Goal: Task Accomplishment & Management: Use online tool/utility

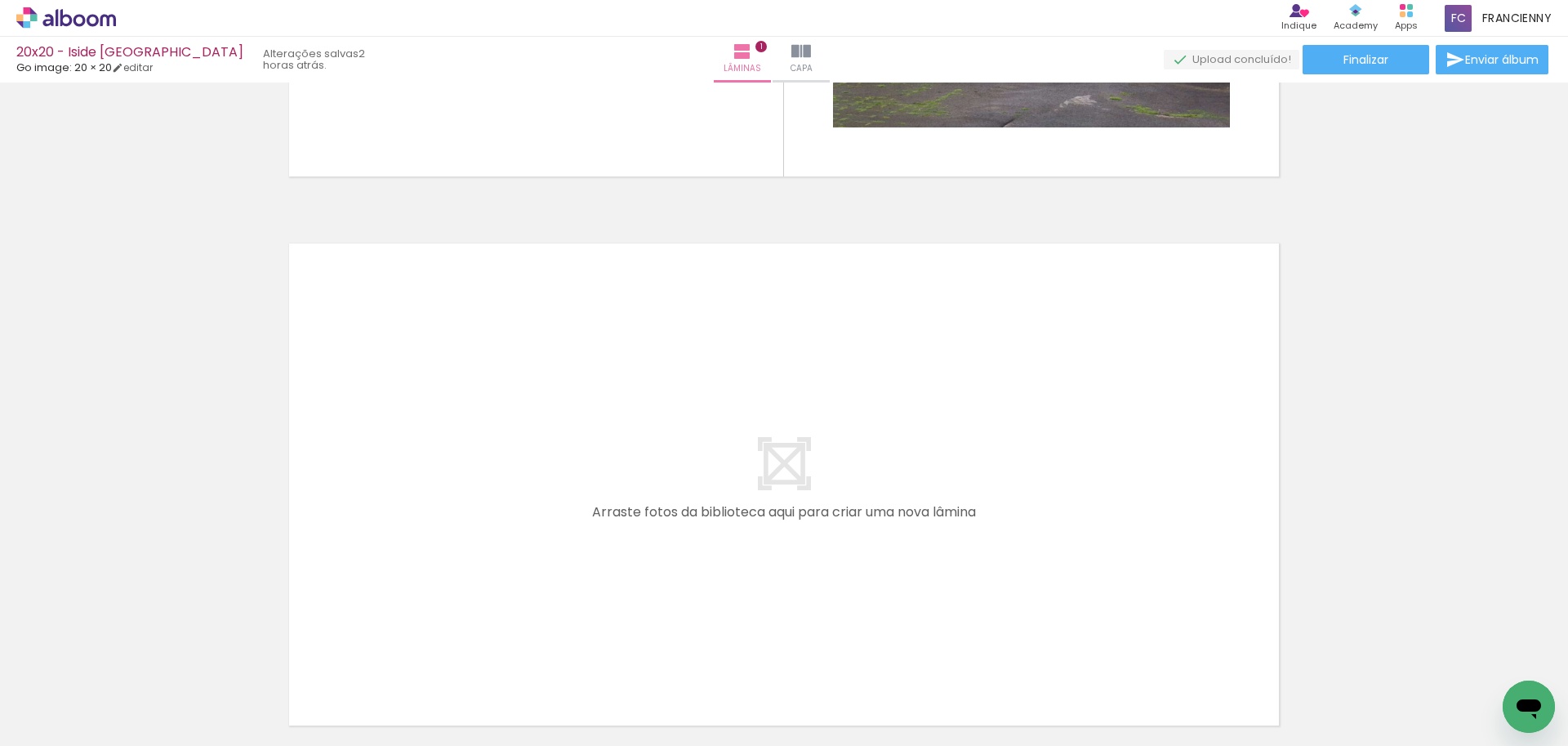
scroll to position [459, 0]
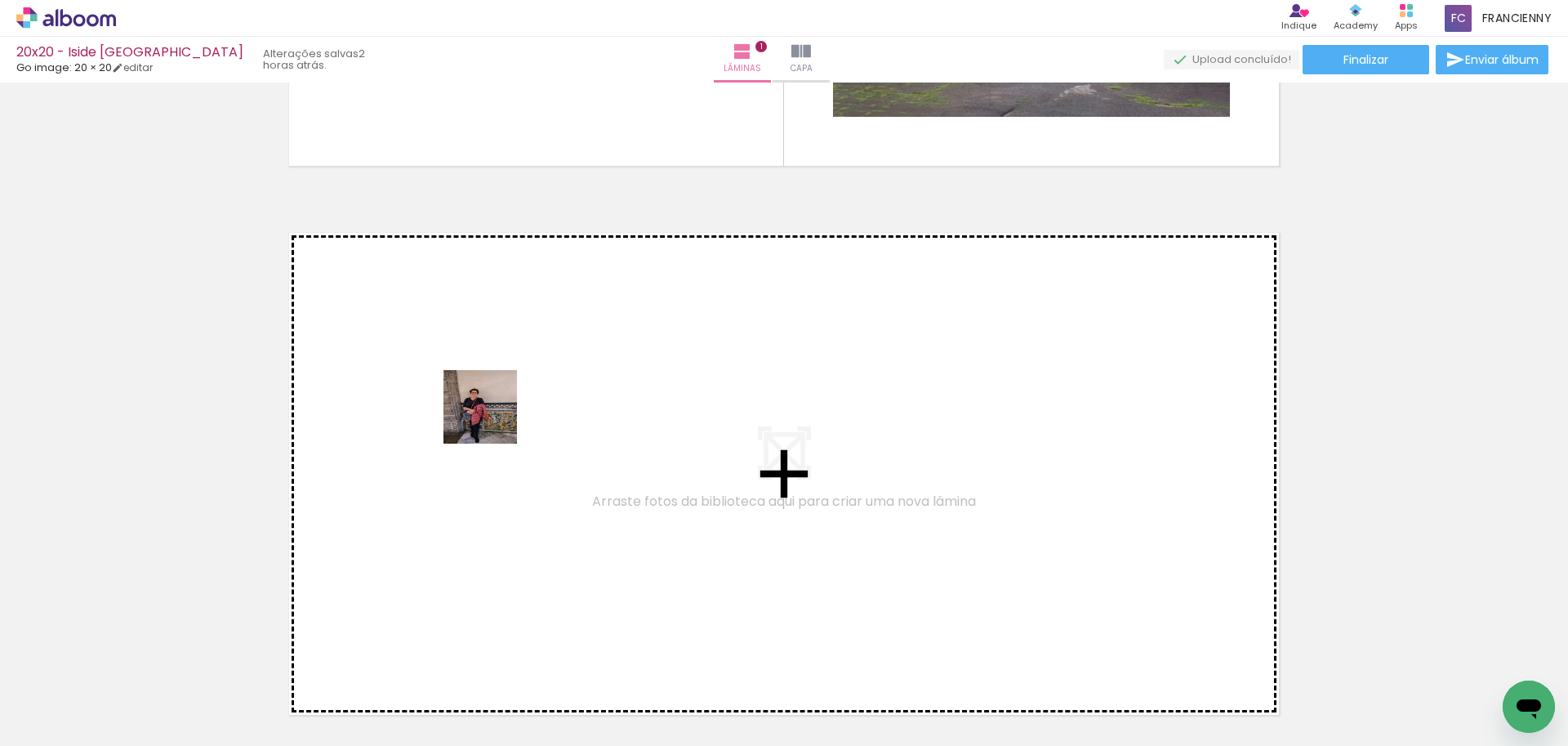
drag, startPoint x: 185, startPoint y: 690, endPoint x: 492, endPoint y: 419, distance: 409.5
click at [492, 419] on quentale-workspace at bounding box center [784, 373] width 1568 height 746
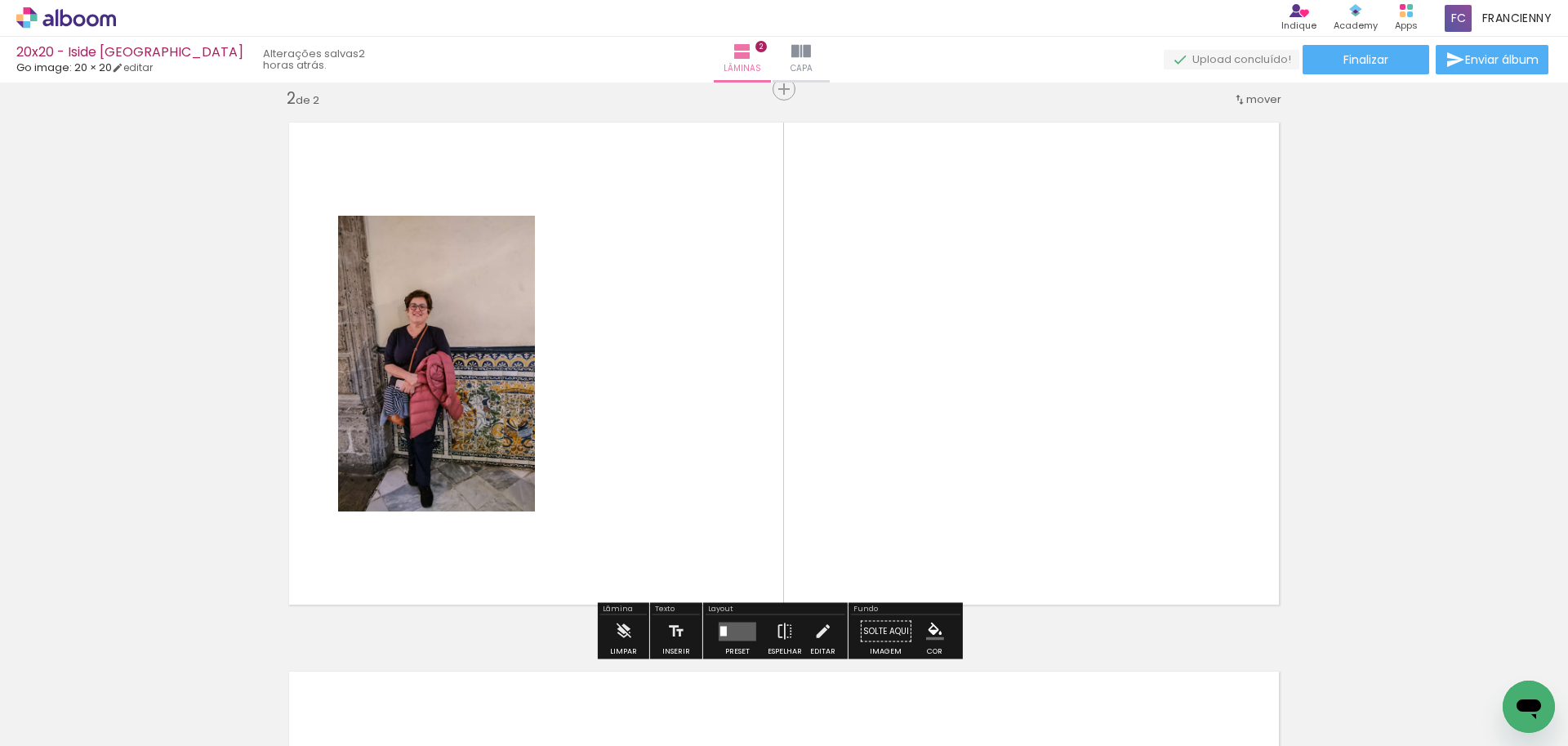
scroll to position [569, 0]
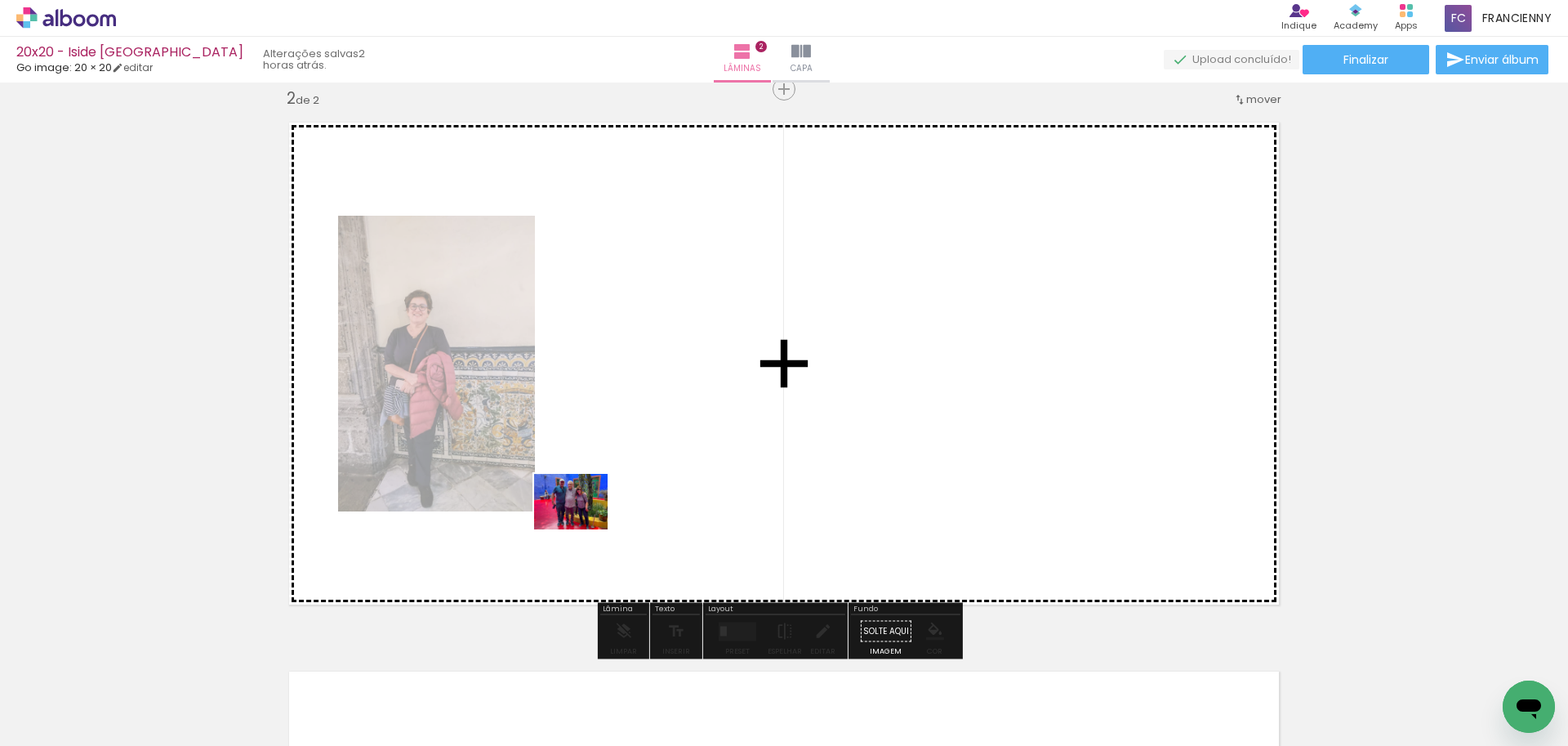
drag, startPoint x: 451, startPoint y: 610, endPoint x: 615, endPoint y: 503, distance: 195.8
click at [626, 487] on quentale-workspace at bounding box center [784, 373] width 1568 height 746
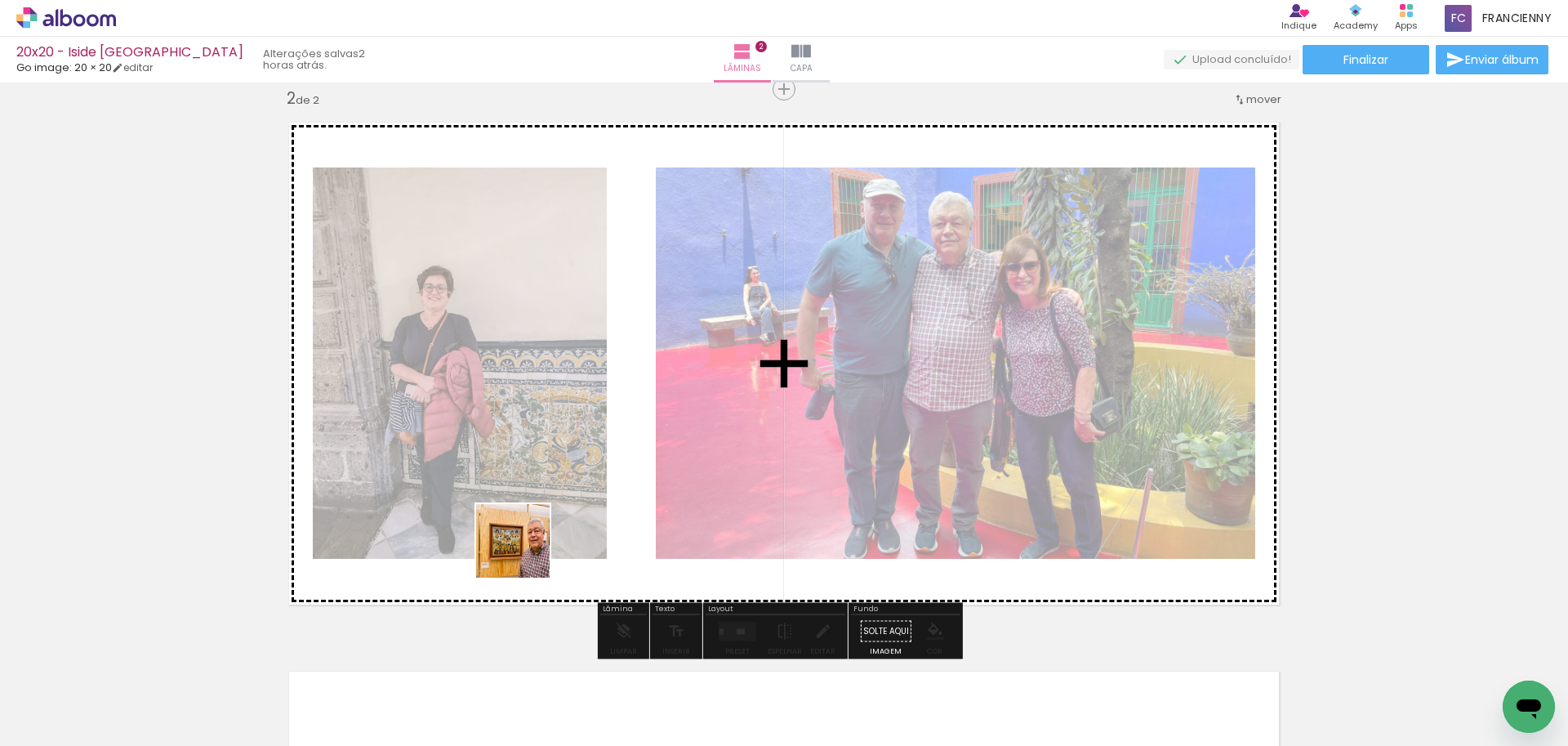
drag, startPoint x: 351, startPoint y: 701, endPoint x: 548, endPoint y: 532, distance: 259.6
click at [548, 532] on quentale-workspace at bounding box center [784, 373] width 1568 height 746
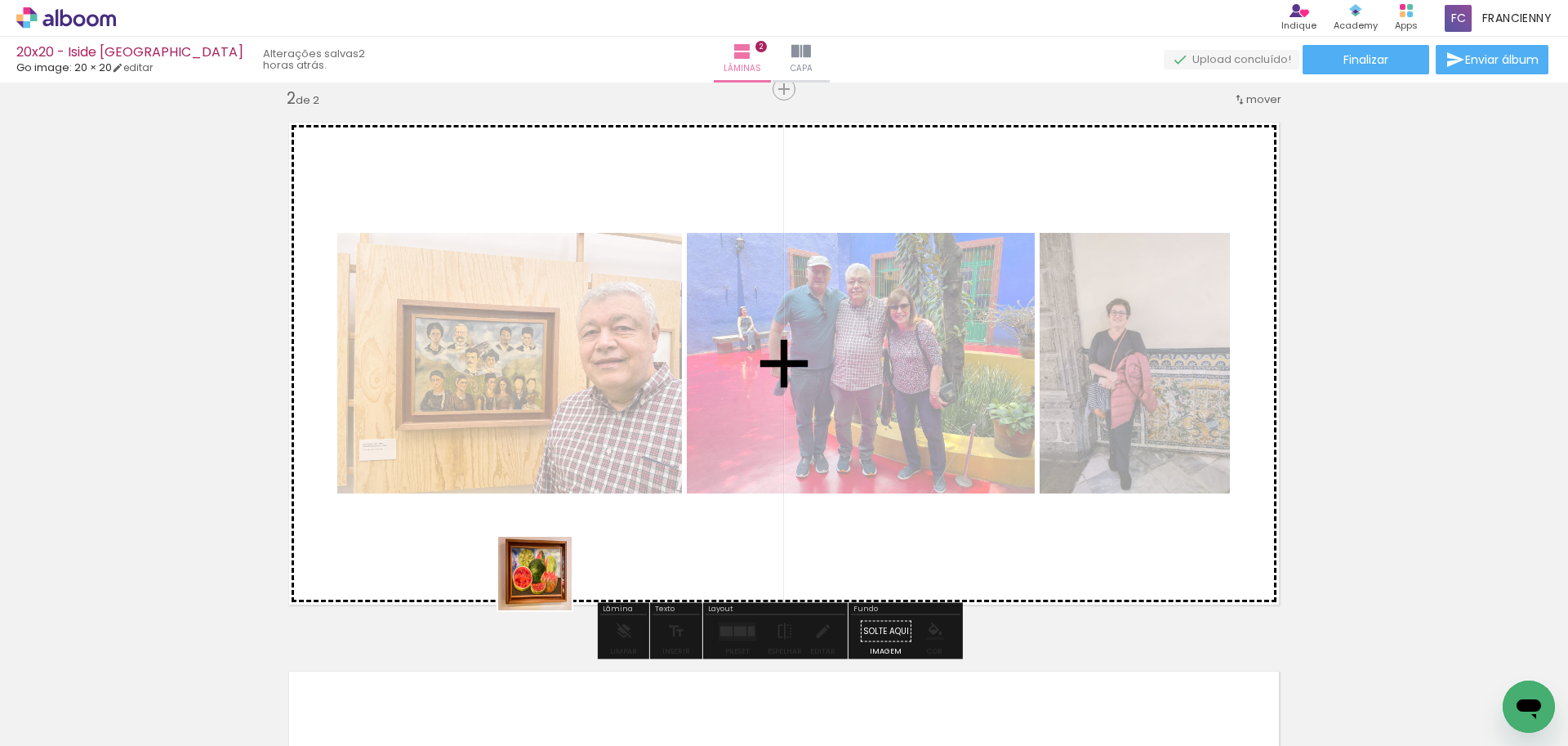
drag, startPoint x: 463, startPoint y: 691, endPoint x: 585, endPoint y: 543, distance: 191.8
click at [585, 543] on quentale-workspace at bounding box center [784, 373] width 1568 height 746
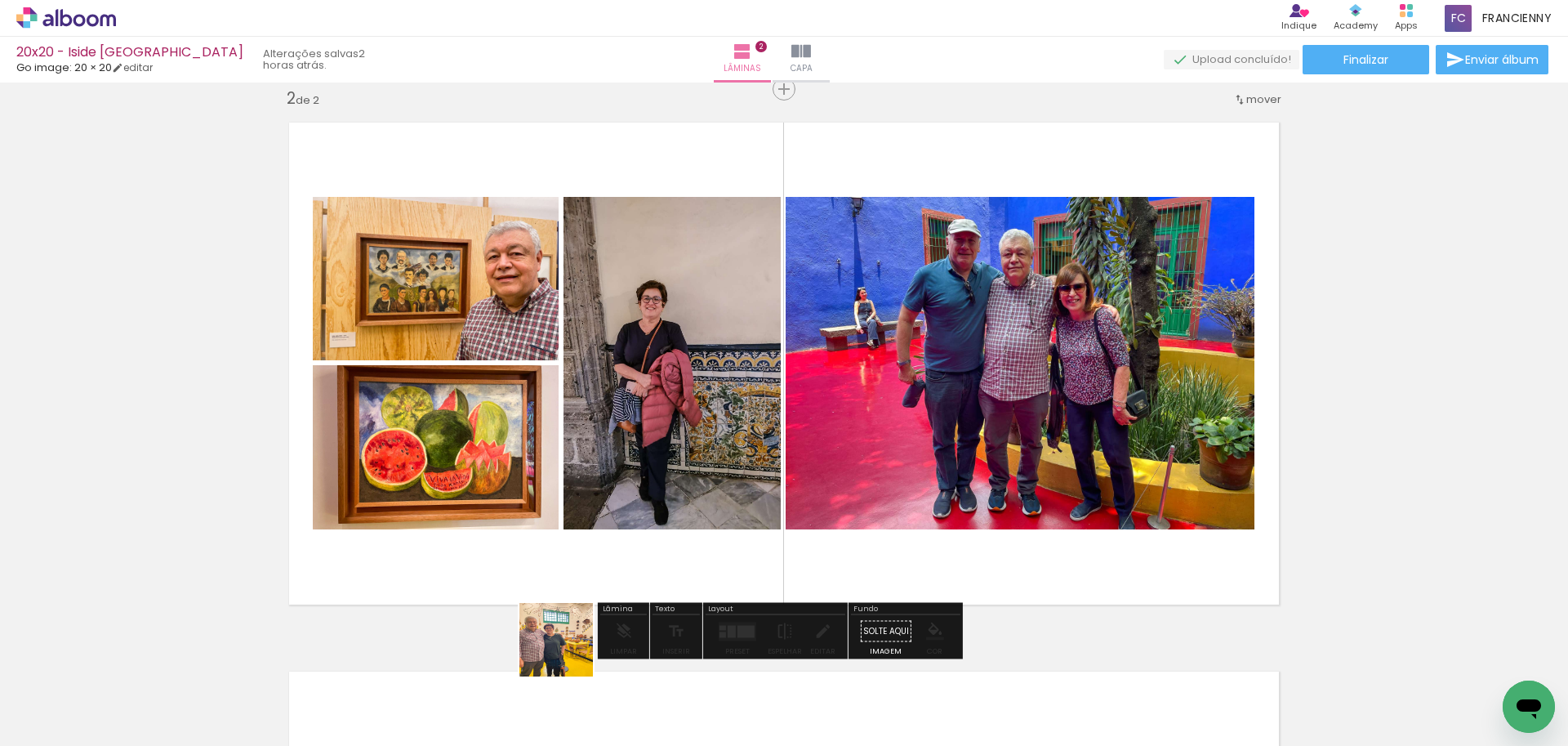
drag, startPoint x: 542, startPoint y: 712, endPoint x: 622, endPoint y: 562, distance: 170.0
click at [622, 562] on quentale-workspace at bounding box center [784, 373] width 1568 height 746
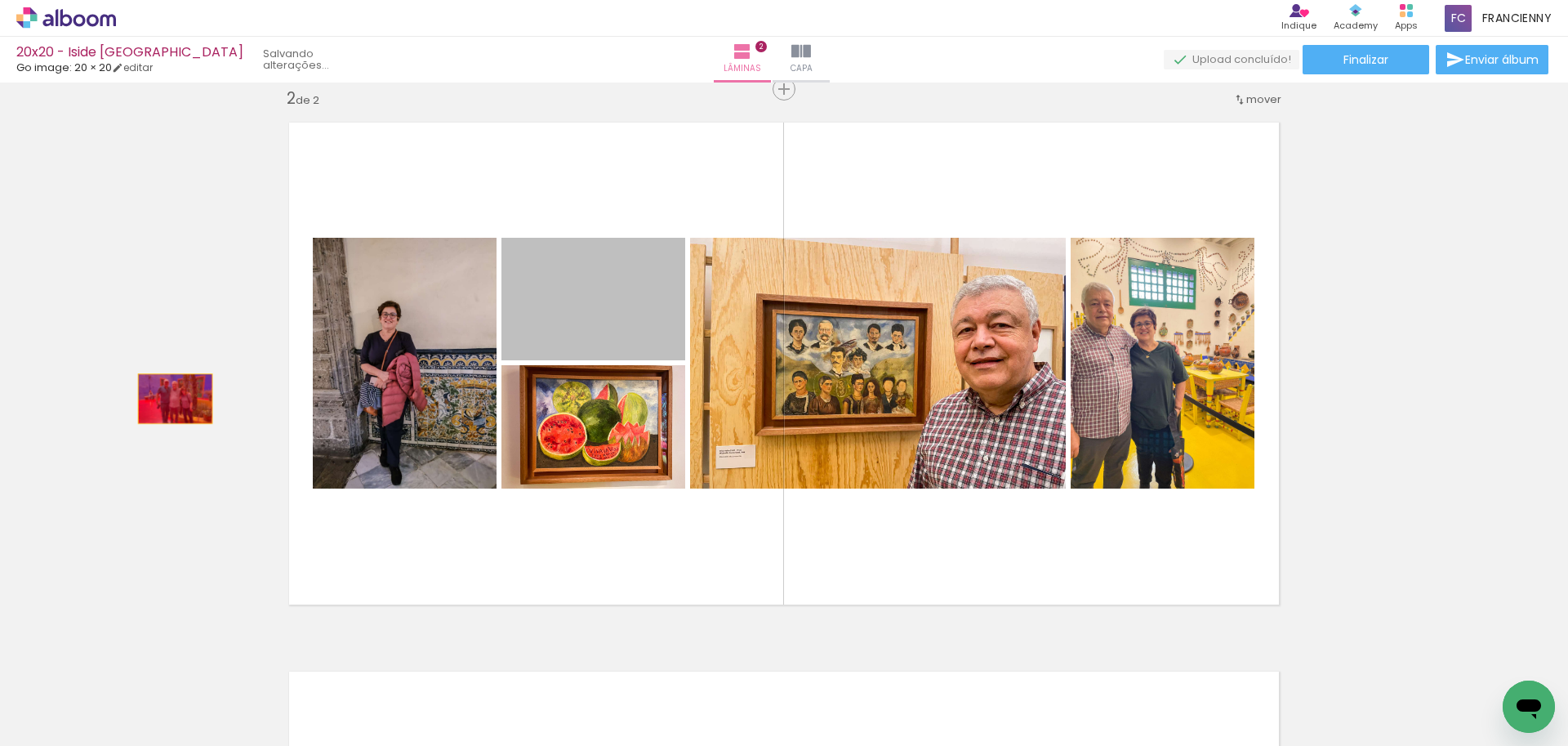
drag, startPoint x: 612, startPoint y: 325, endPoint x: 169, endPoint y: 398, distance: 449.0
click at [169, 398] on div "Inserir lâmina 1 de 2 Inserir lâmina 2 de 2" at bounding box center [784, 342] width 1568 height 1648
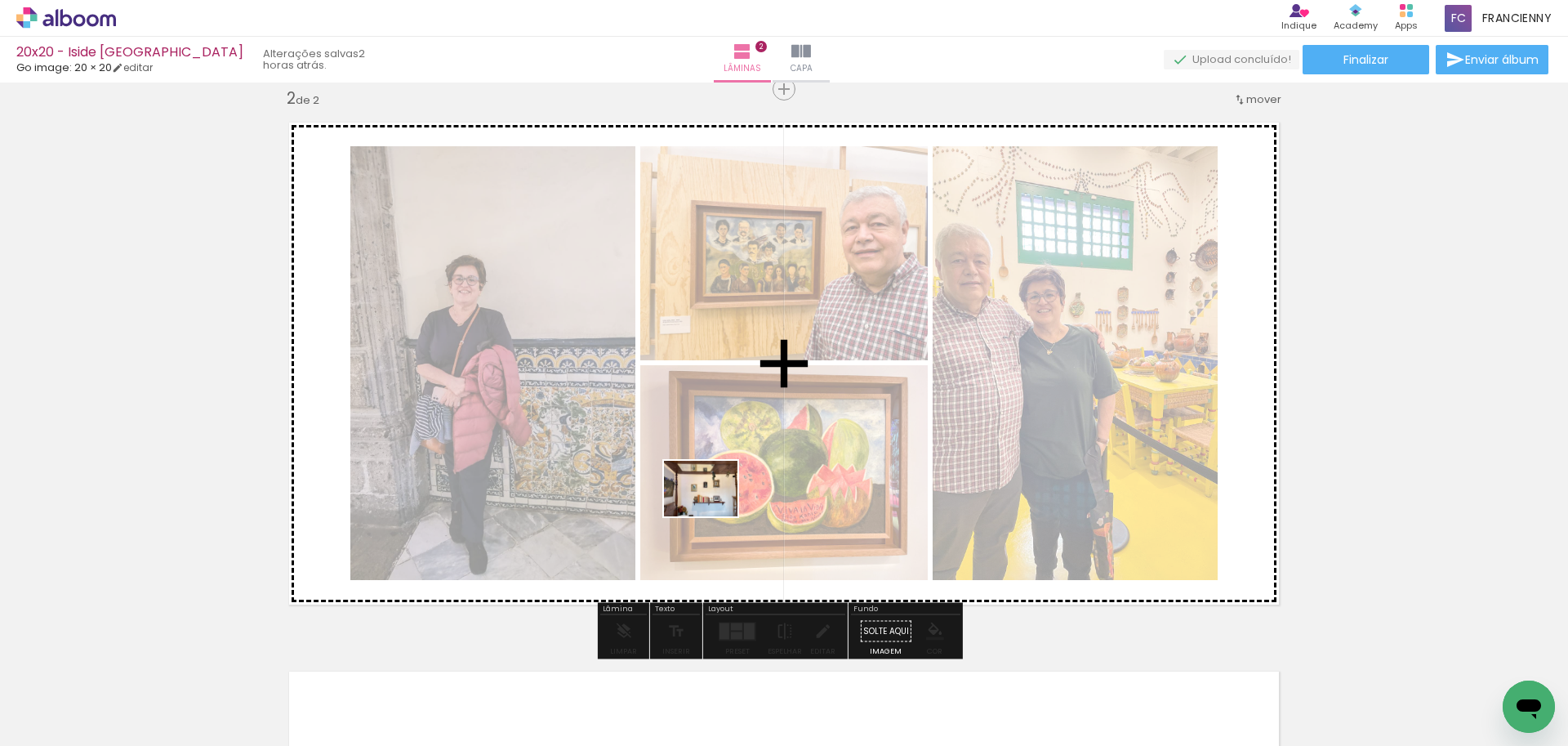
drag, startPoint x: 650, startPoint y: 711, endPoint x: 713, endPoint y: 510, distance: 210.6
click at [713, 510] on quentale-workspace at bounding box center [784, 373] width 1568 height 746
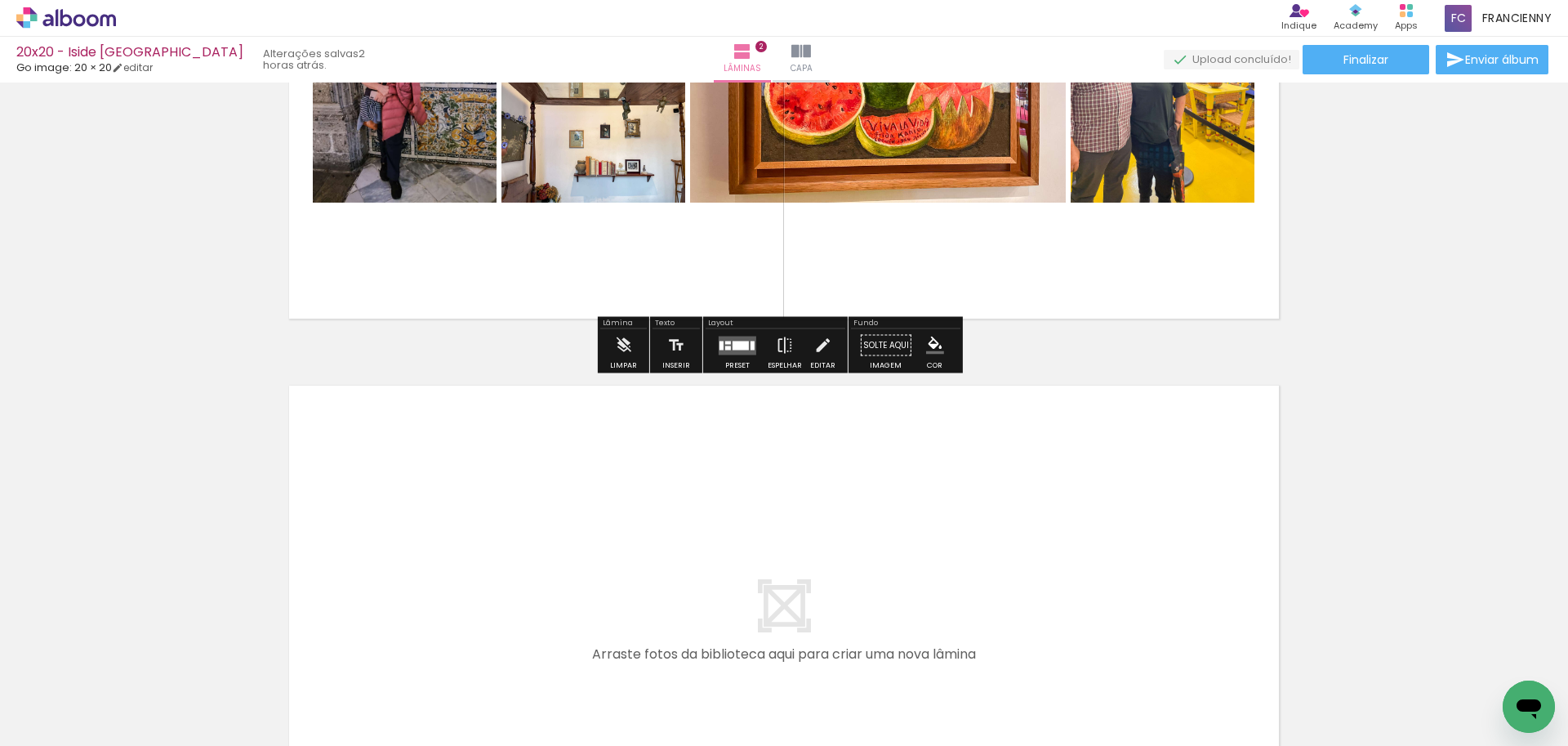
scroll to position [1150, 0]
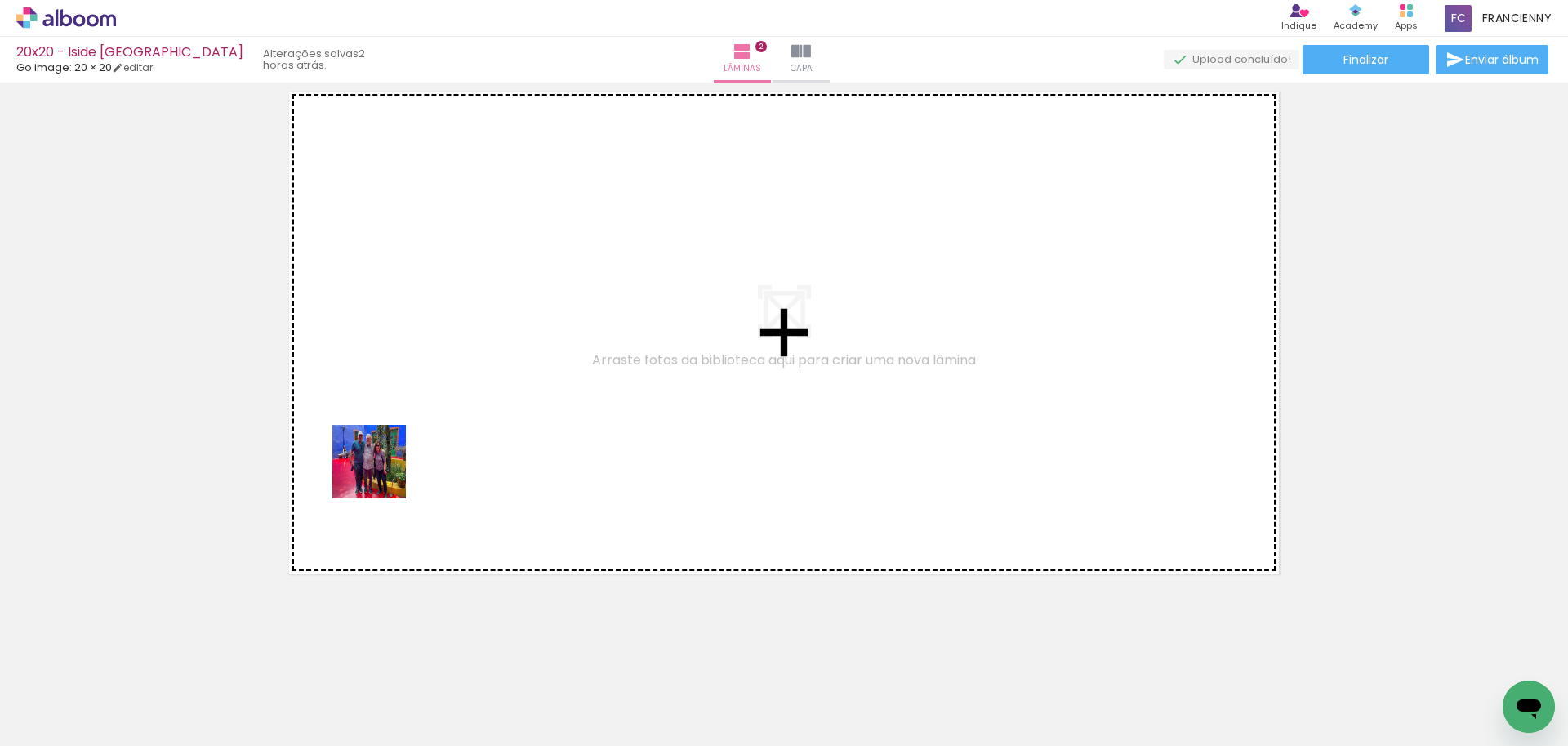
drag, startPoint x: 280, startPoint y: 691, endPoint x: 667, endPoint y: 636, distance: 390.9
click at [428, 412] on quentale-workspace at bounding box center [784, 373] width 1568 height 746
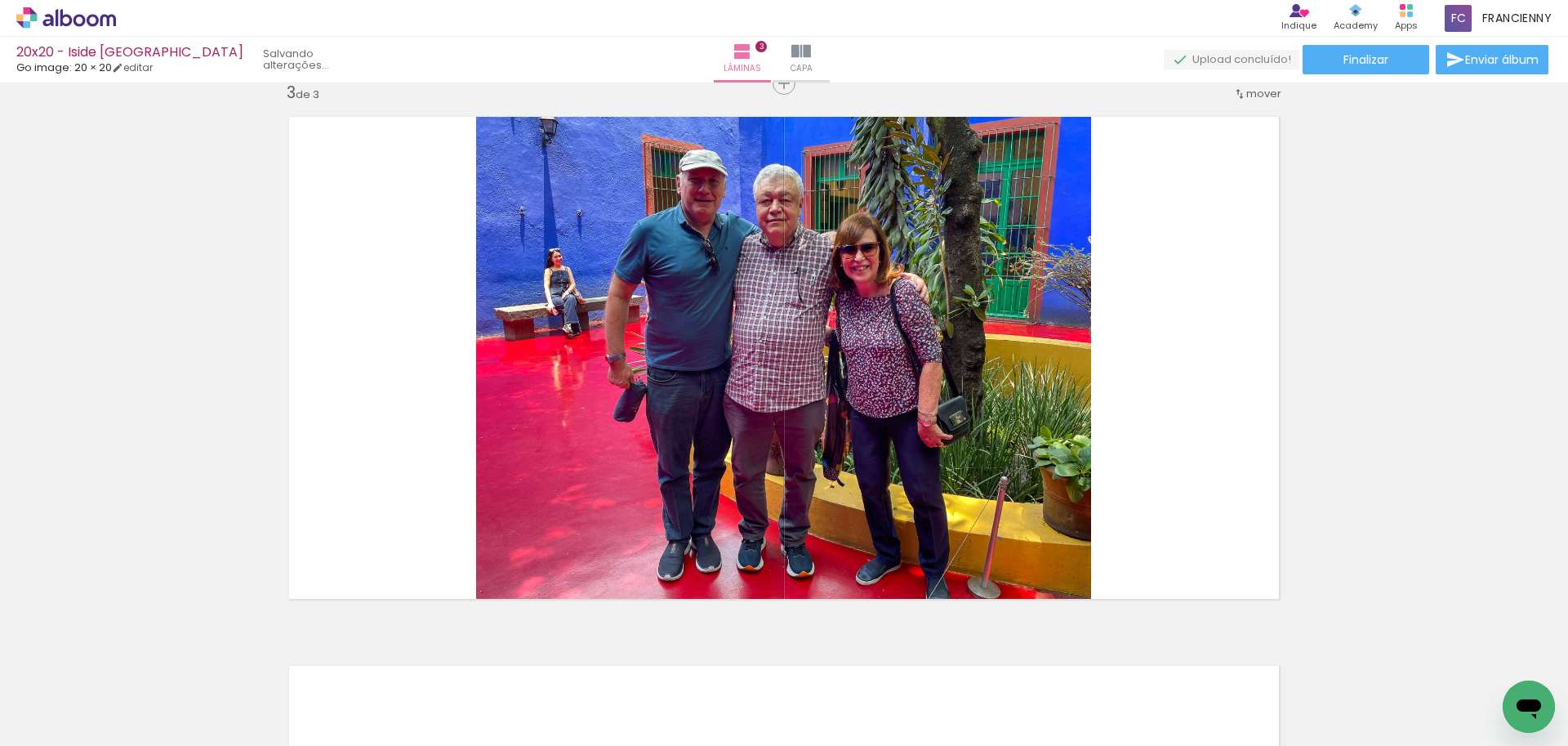
scroll to position [1119, 0]
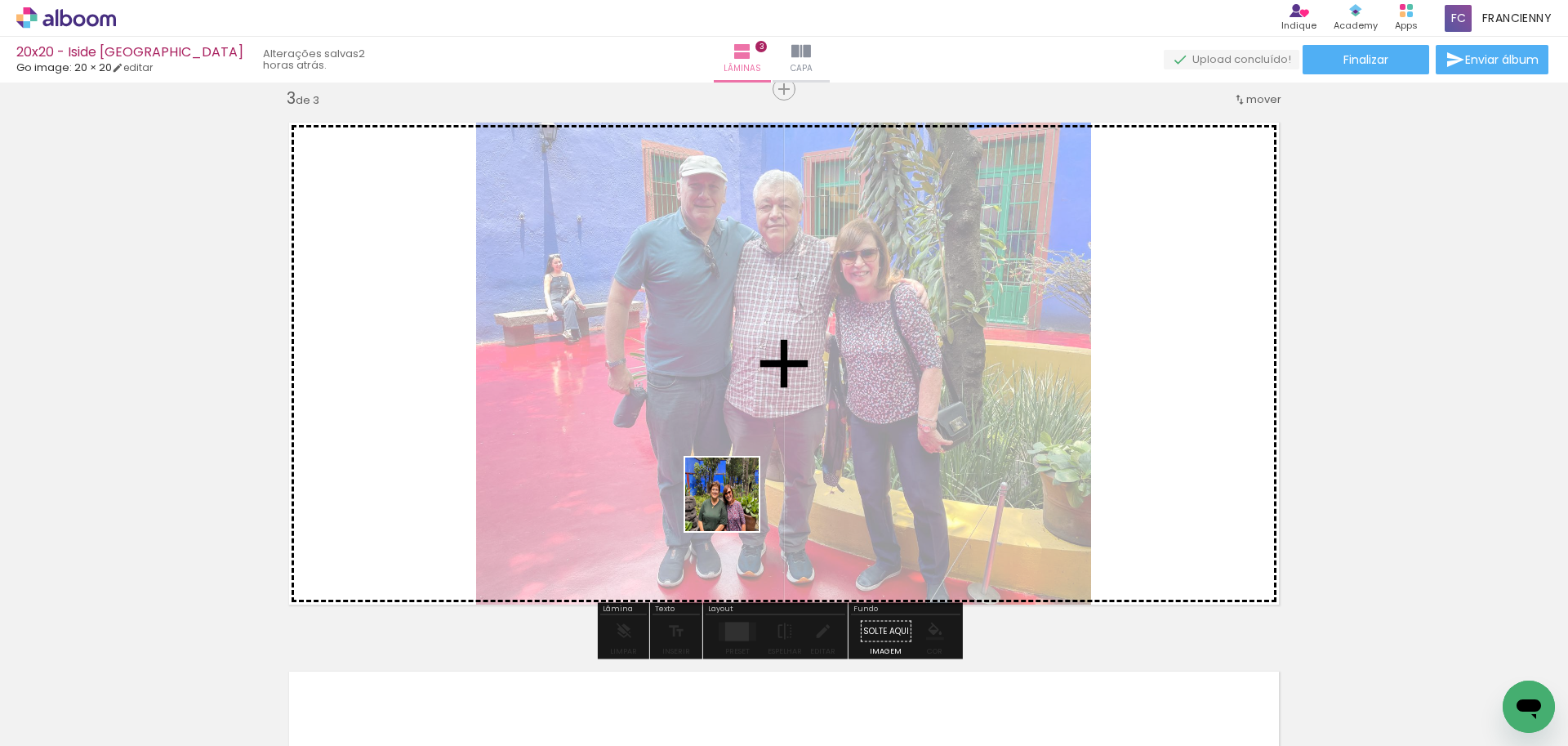
drag, startPoint x: 735, startPoint y: 545, endPoint x: 740, endPoint y: 536, distance: 10.3
click at [735, 496] on quentale-workspace at bounding box center [784, 373] width 1568 height 746
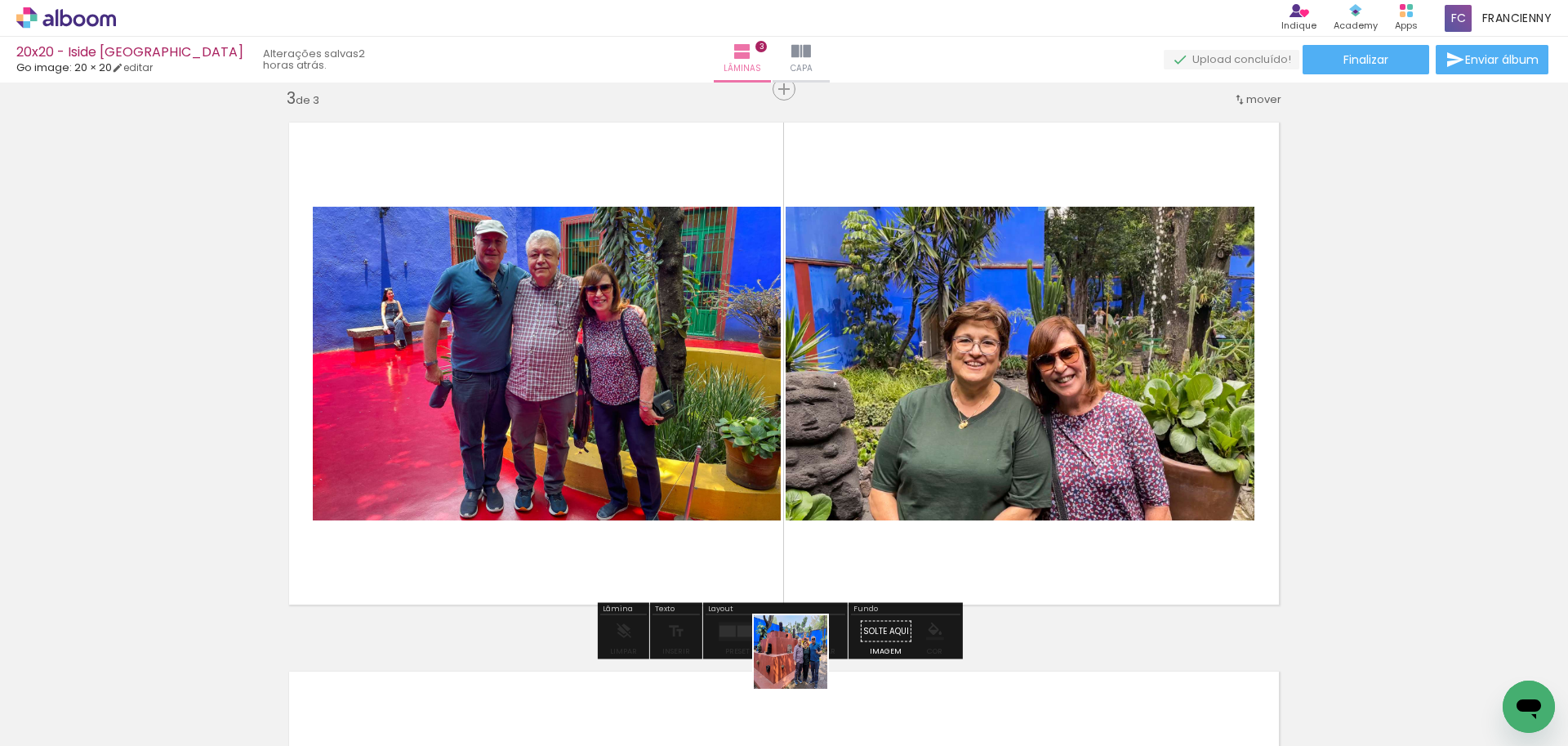
drag, startPoint x: 801, startPoint y: 706, endPoint x: 804, endPoint y: 479, distance: 227.0
click at [804, 479] on quentale-workspace at bounding box center [784, 373] width 1568 height 746
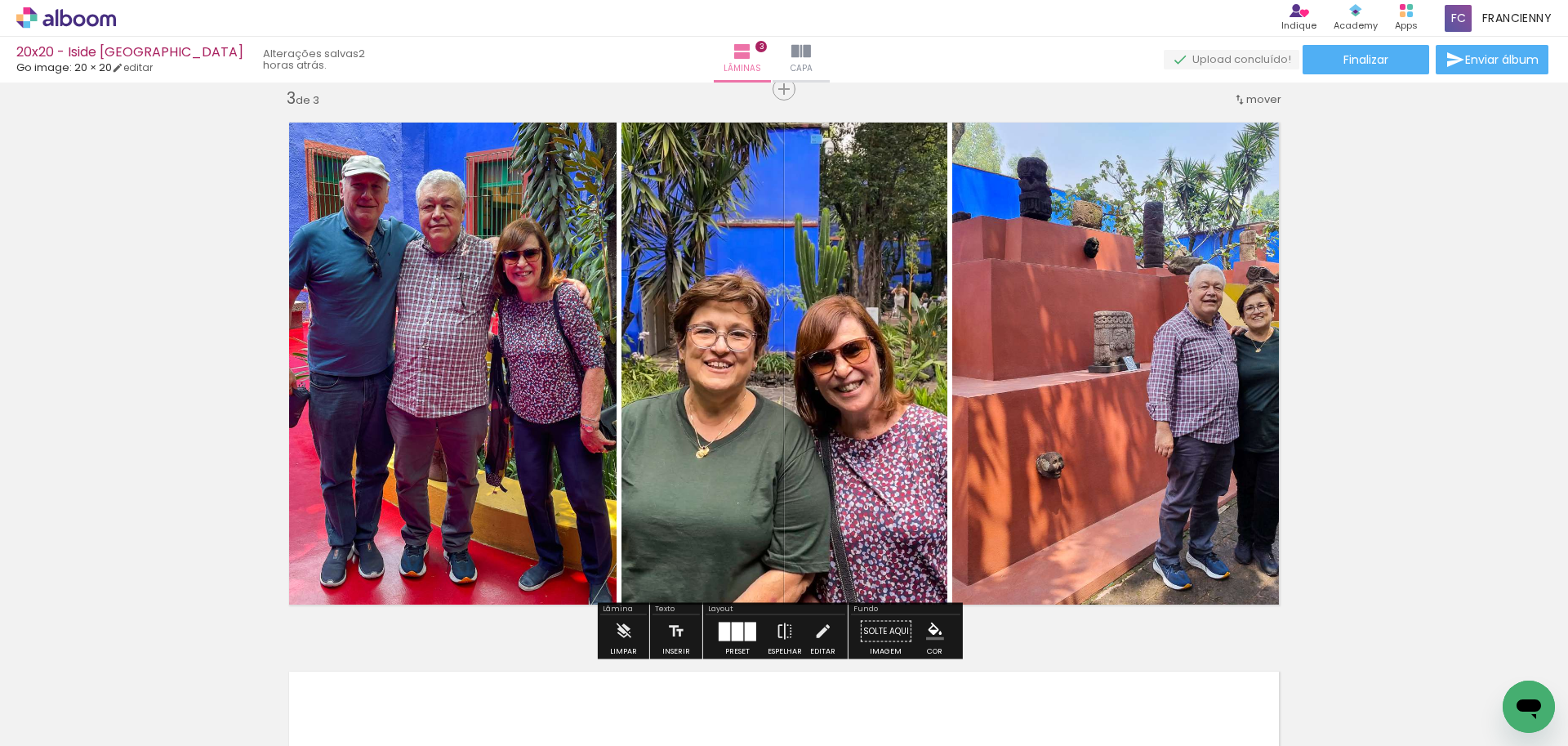
drag, startPoint x: 895, startPoint y: 697, endPoint x: 864, endPoint y: 474, distance: 225.1
click at [864, 474] on quentale-workspace at bounding box center [784, 373] width 1568 height 746
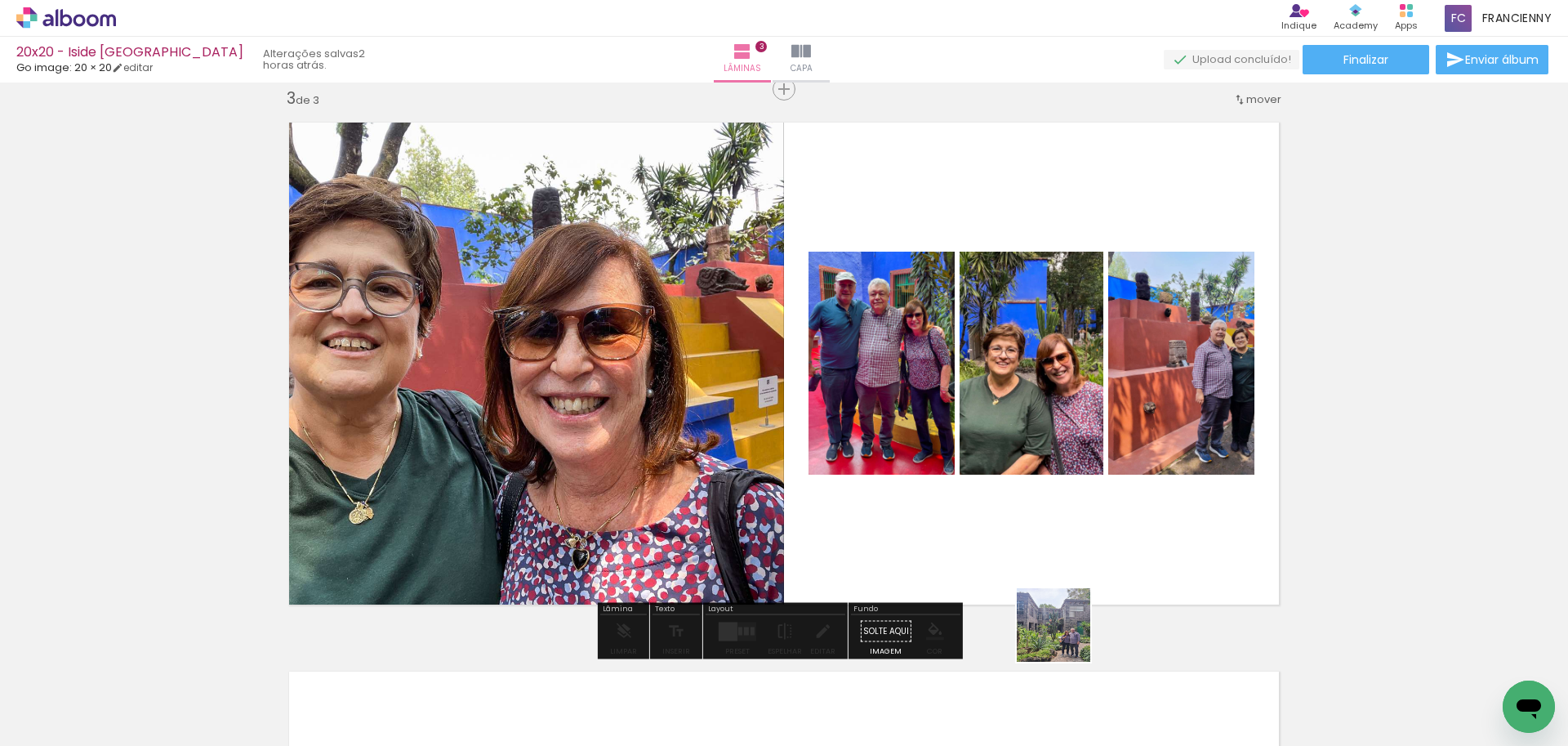
drag, startPoint x: 1092, startPoint y: 690, endPoint x: 1138, endPoint y: 666, distance: 51.9
click at [1004, 522] on quentale-workspace at bounding box center [784, 373] width 1568 height 746
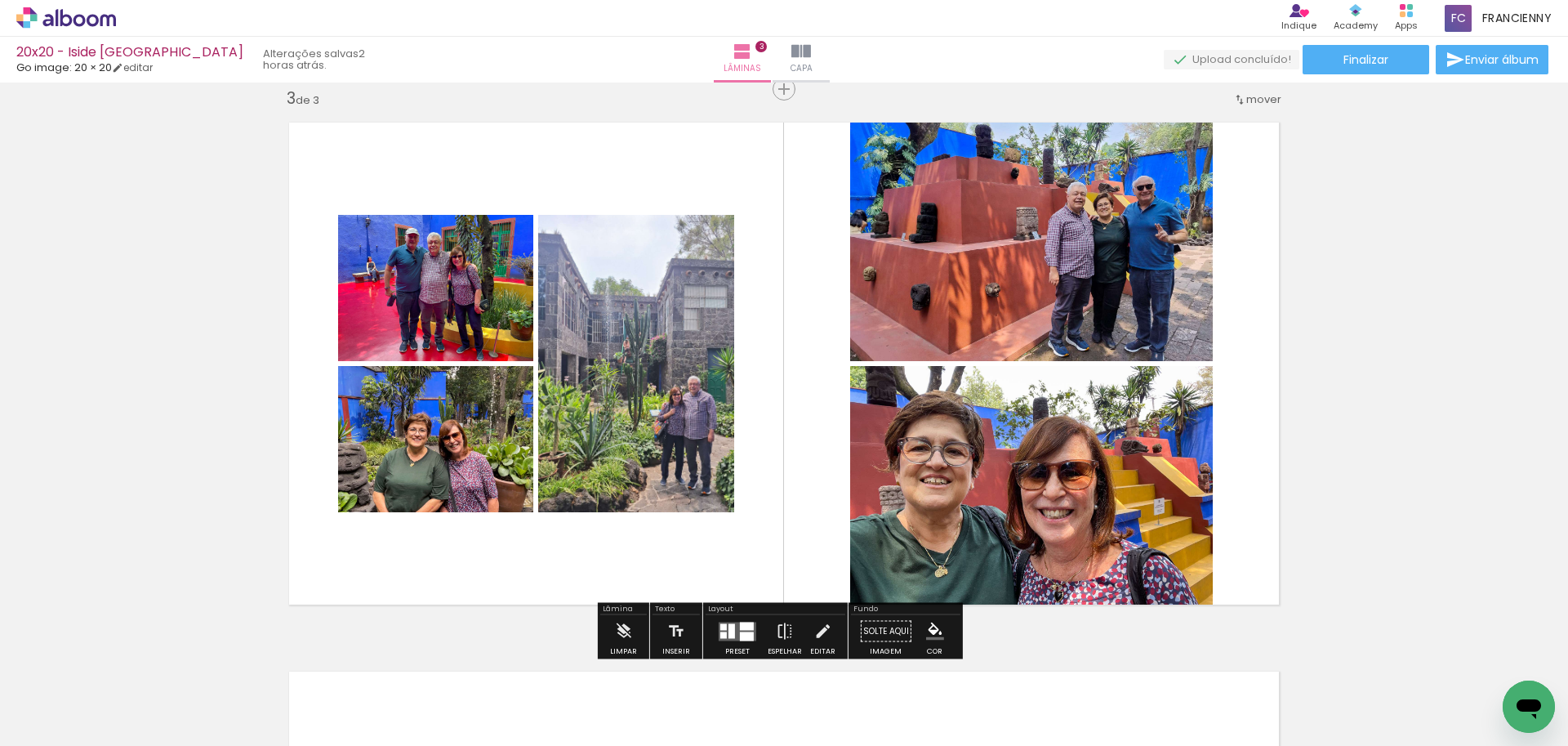
drag, startPoint x: 1173, startPoint y: 692, endPoint x: 1158, endPoint y: 579, distance: 114.0
click at [1101, 545] on quentale-workspace at bounding box center [784, 373] width 1568 height 746
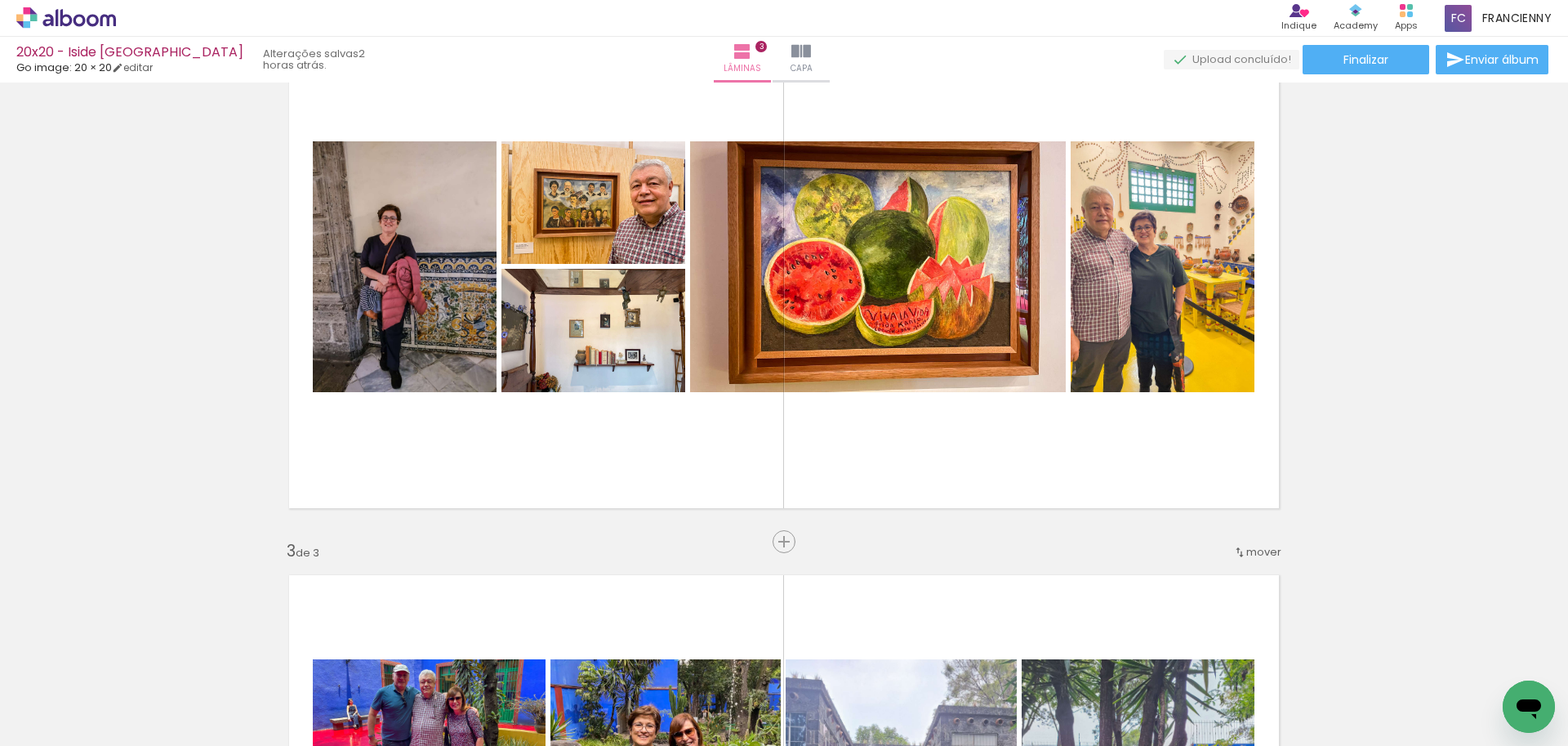
scroll to position [490, 0]
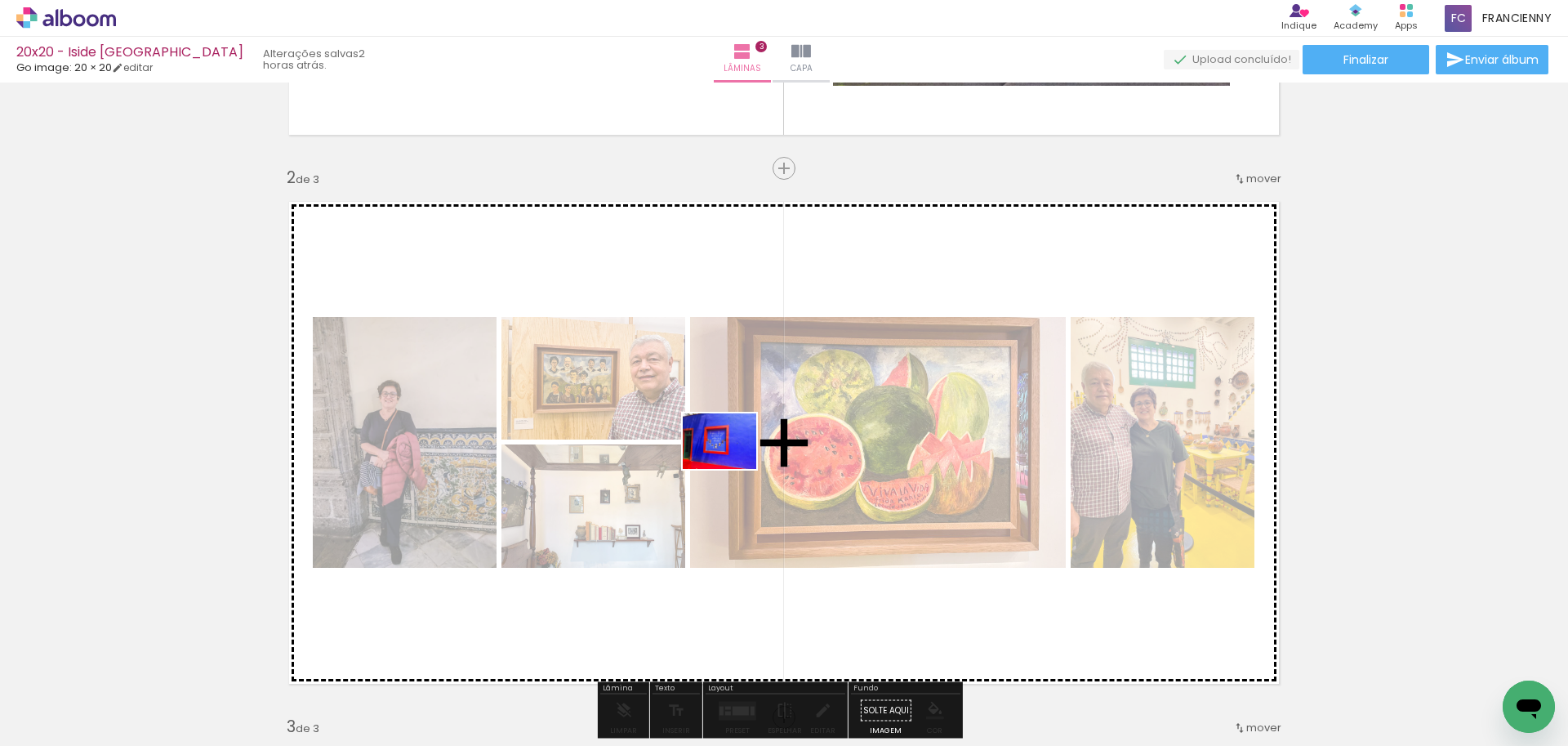
drag, startPoint x: 1268, startPoint y: 707, endPoint x: 732, endPoint y: 462, distance: 589.3
click at [732, 462] on quentale-workspace at bounding box center [784, 373] width 1568 height 746
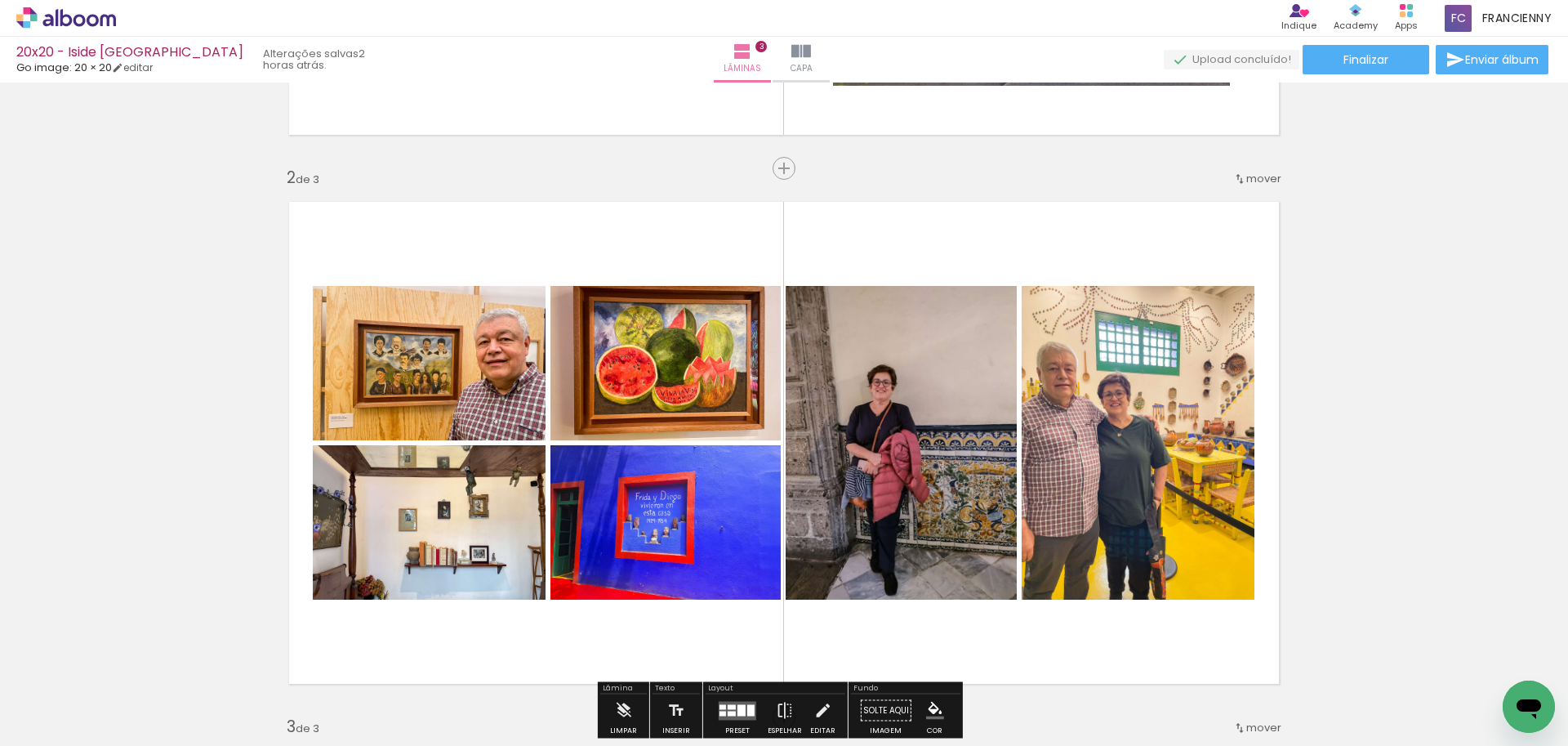
scroll to position [537, 0]
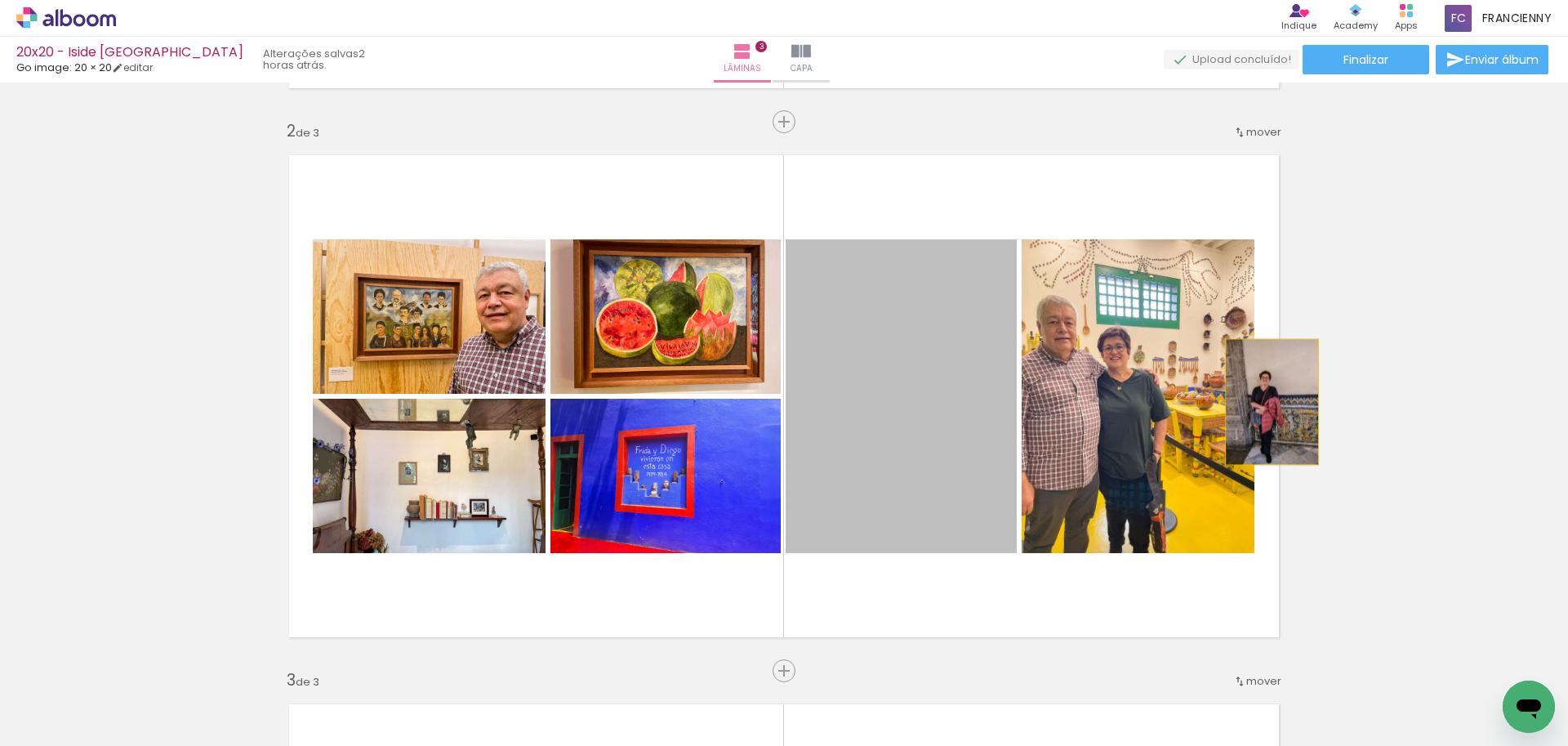
drag, startPoint x: 896, startPoint y: 368, endPoint x: 1290, endPoint y: 397, distance: 395.1
click at [1290, 397] on div "Inserir lâmina 1 de 3 Inserir lâmina 2 de 3 Inserir lâmina 3 de 3" at bounding box center [784, 650] width 1568 height 2197
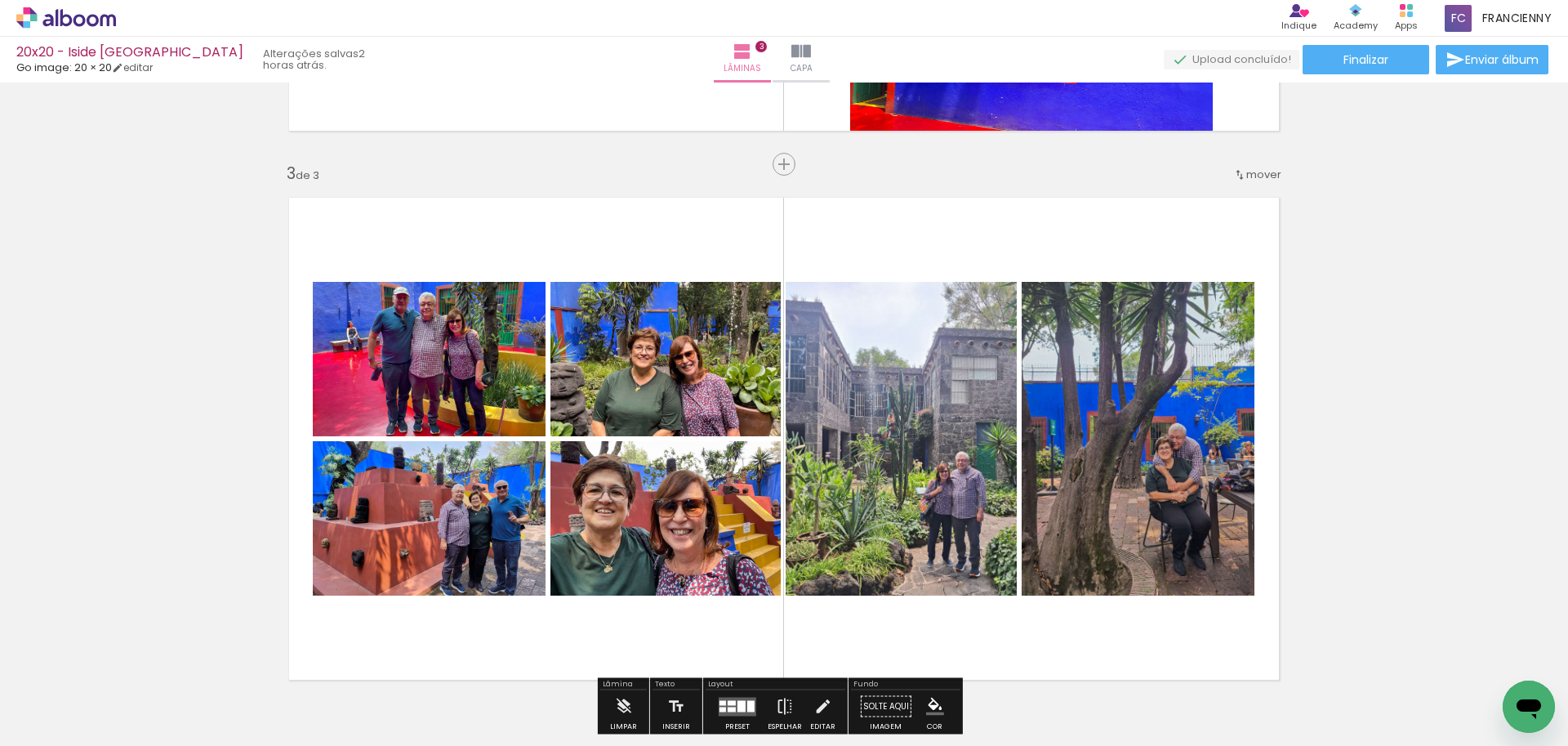
scroll to position [1119, 0]
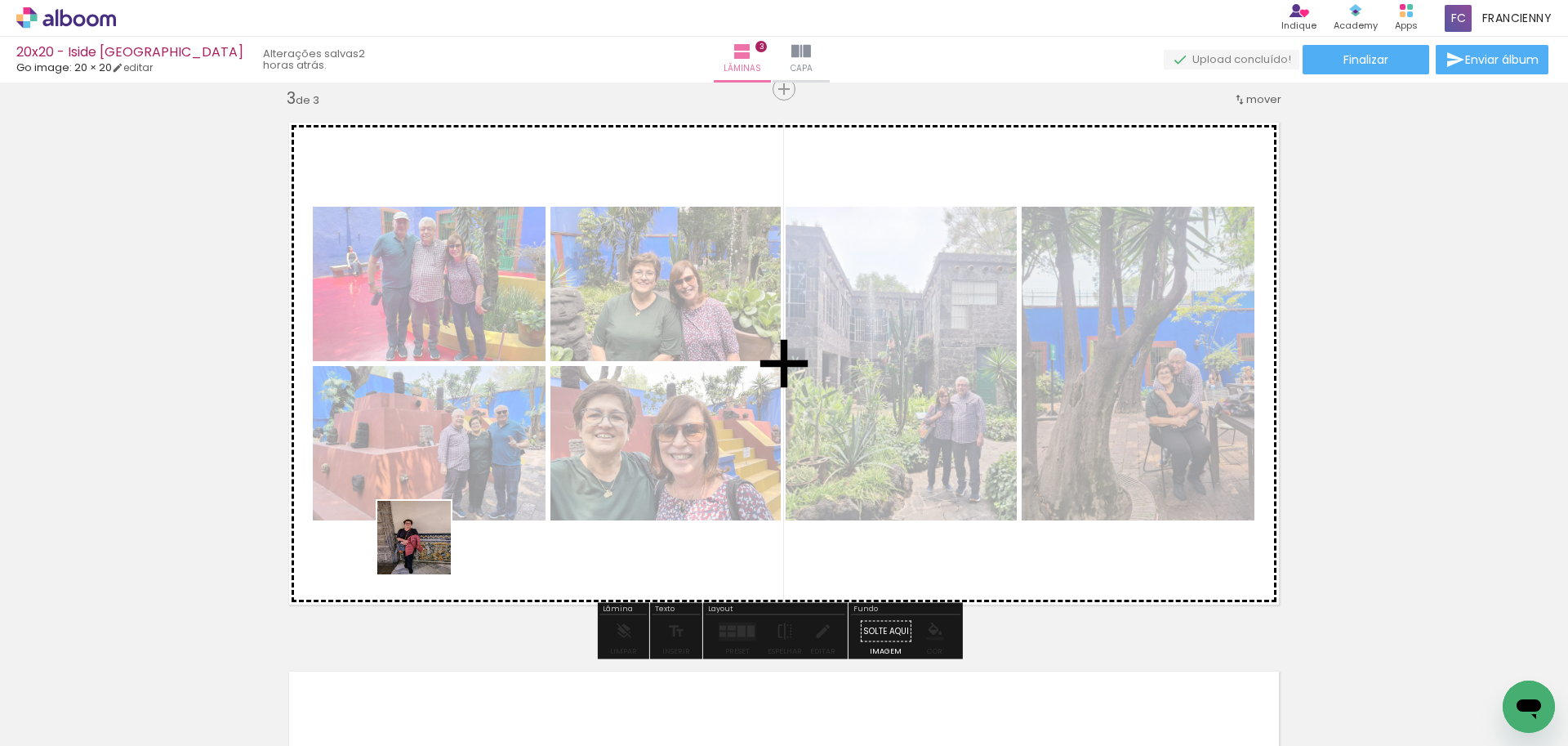
drag, startPoint x: 165, startPoint y: 703, endPoint x: 427, endPoint y: 549, distance: 303.9
click at [427, 549] on quentale-workspace at bounding box center [784, 373] width 1568 height 746
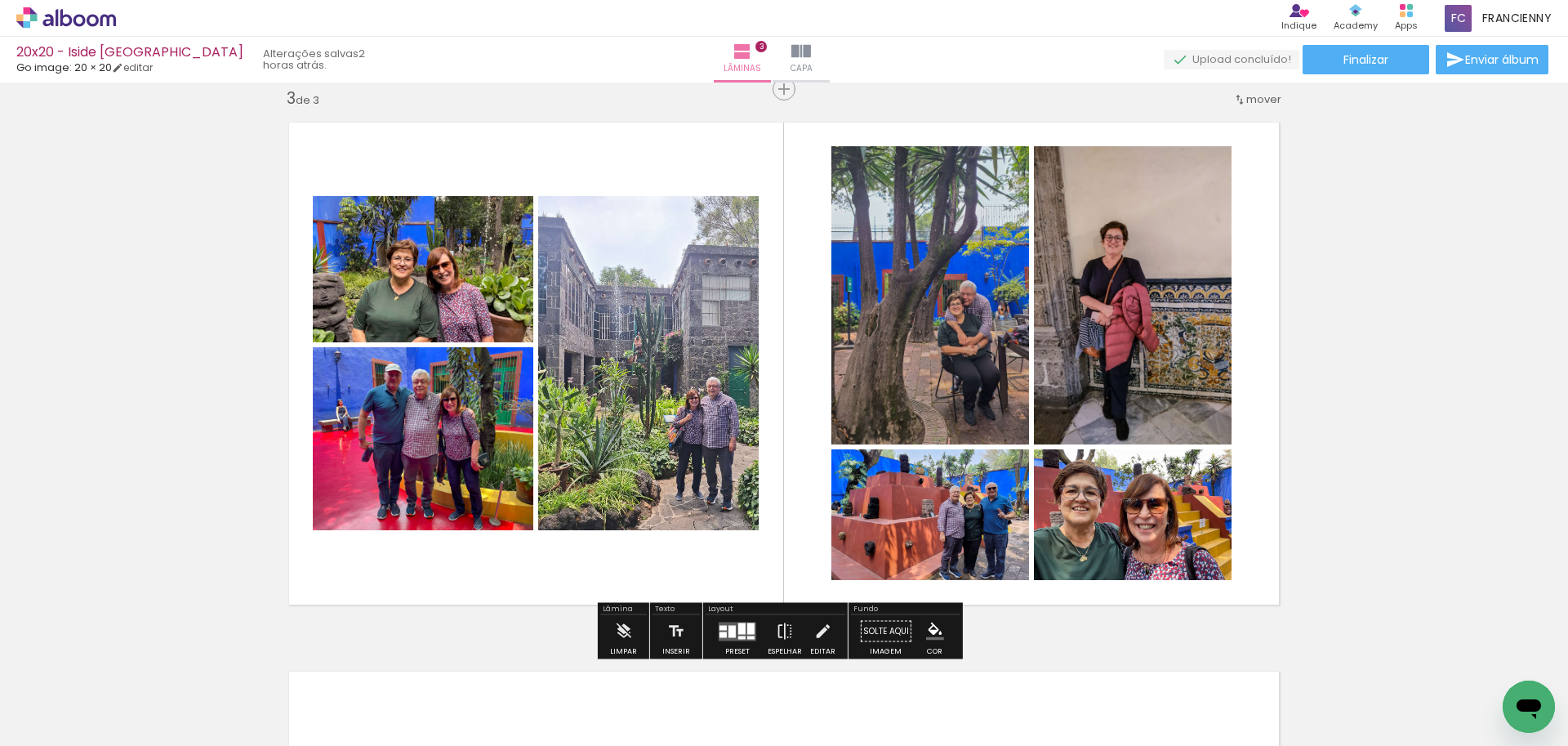
click at [292, 688] on div at bounding box center [255, 691] width 74 height 55
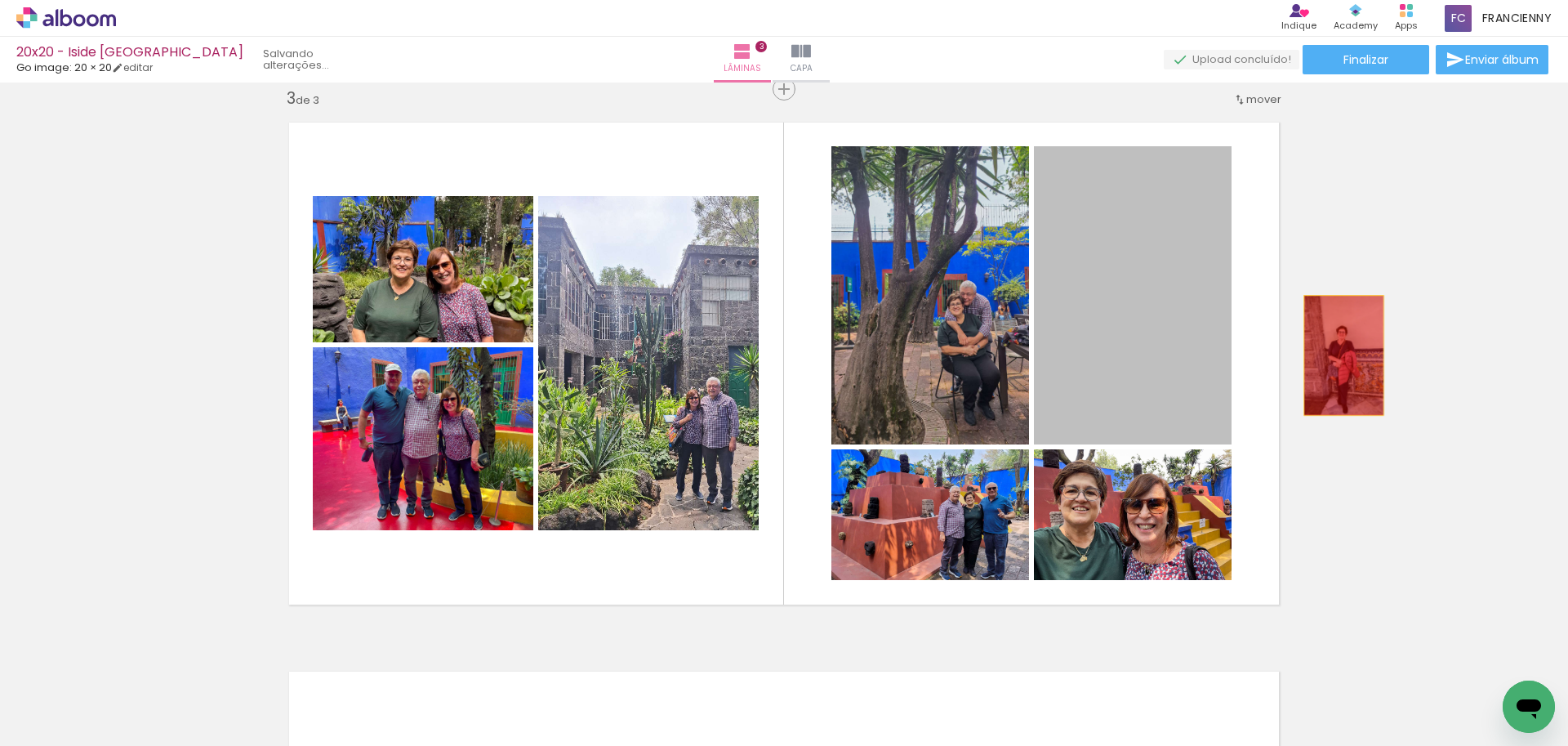
drag, startPoint x: 1159, startPoint y: 349, endPoint x: 1338, endPoint y: 356, distance: 179.1
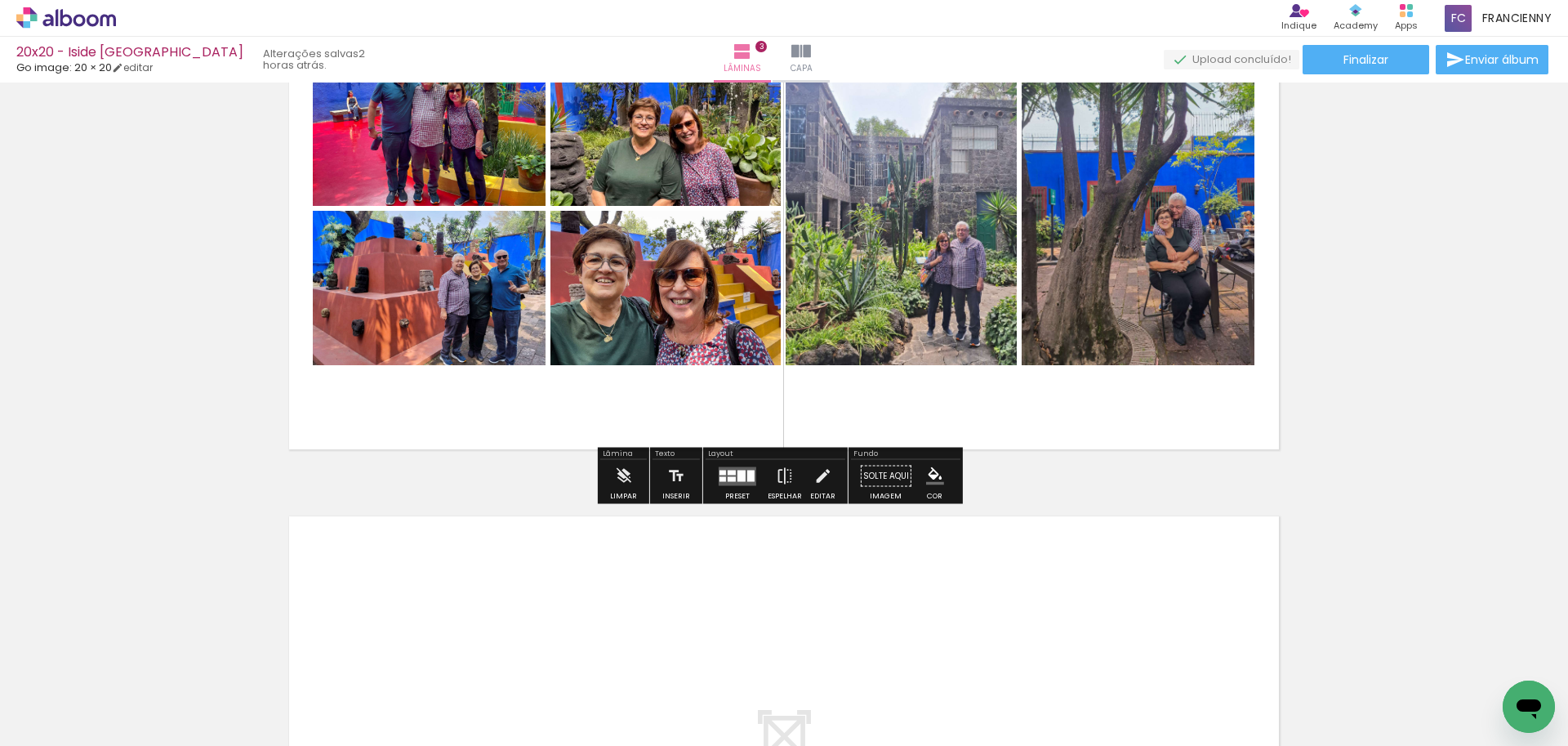
scroll to position [1084, 0]
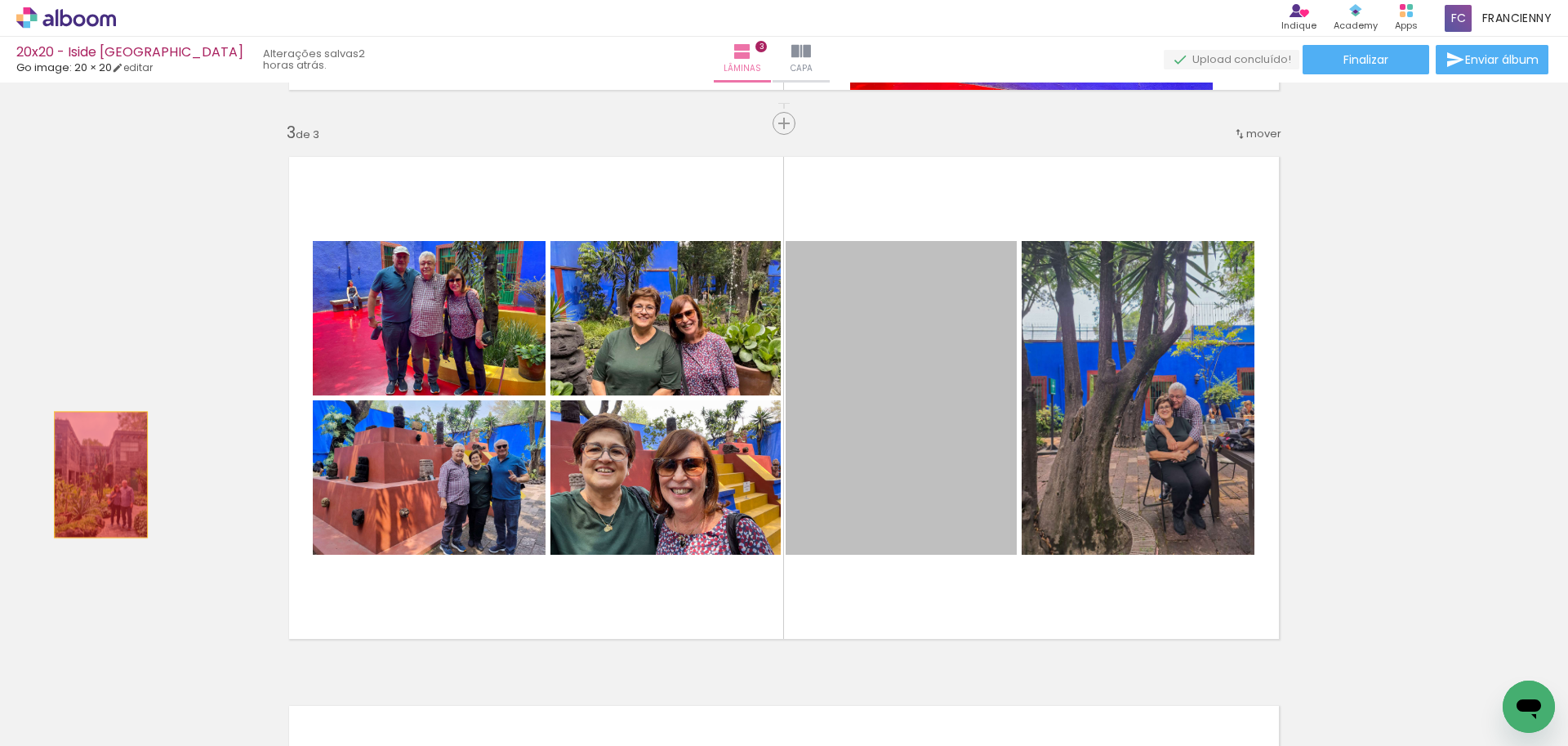
drag, startPoint x: 942, startPoint y: 410, endPoint x: 146, endPoint y: 447, distance: 796.9
click at [146, 447] on div "Inserir lâmina 1 de 3 Inserir lâmina 2 de 3 Inserir lâmina 3 de 3" at bounding box center [784, 102] width 1568 height 2197
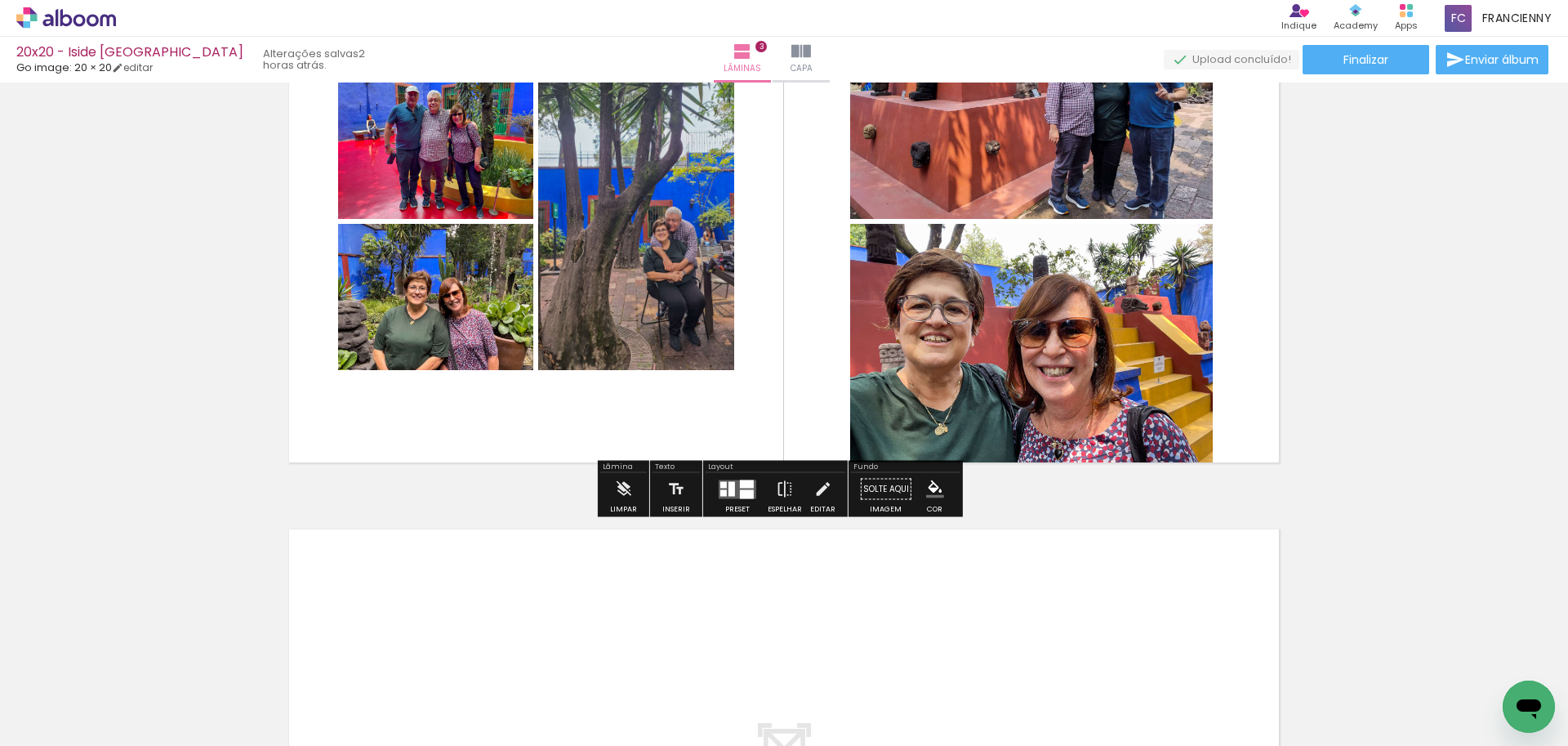
scroll to position [1376, 0]
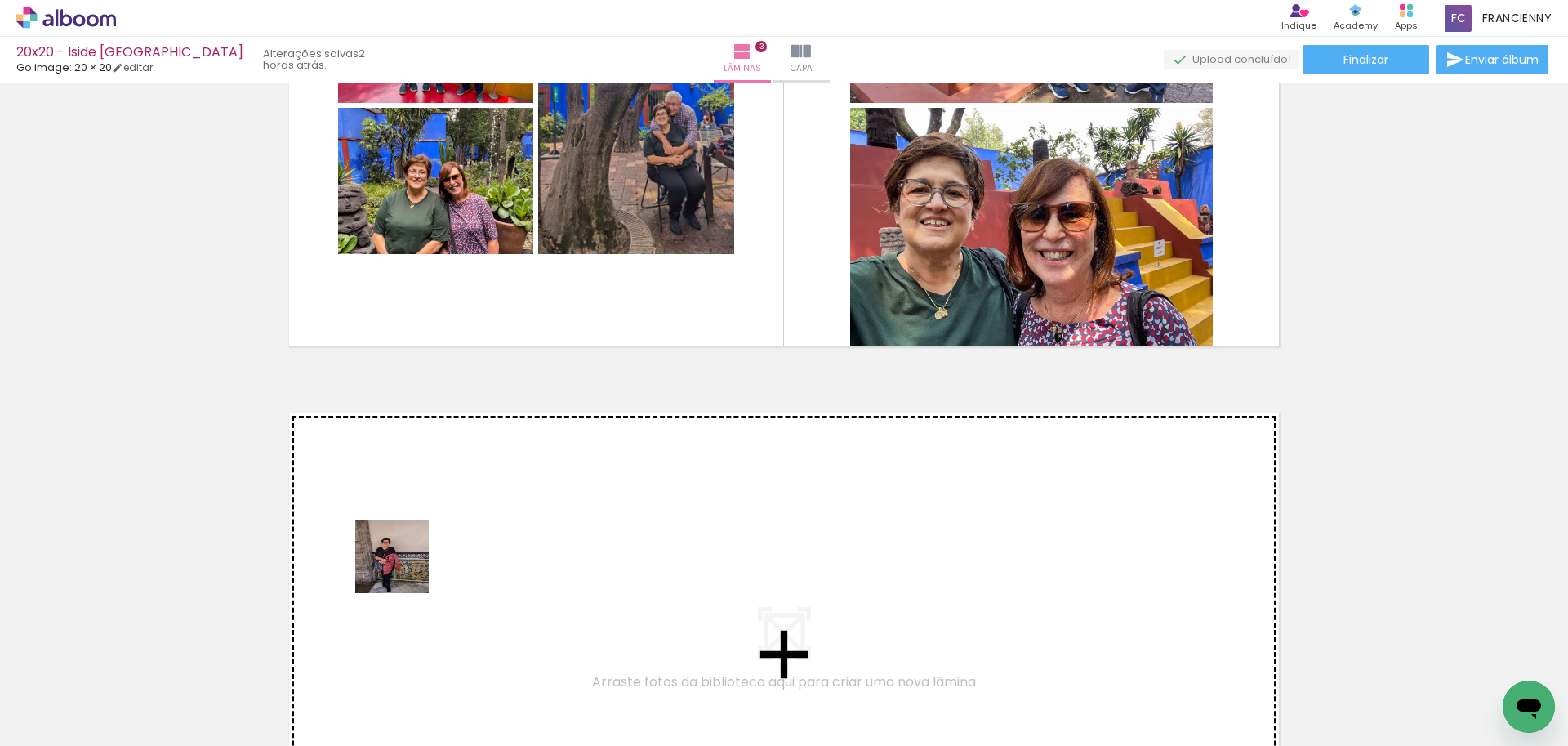
drag, startPoint x: 174, startPoint y: 712, endPoint x: 433, endPoint y: 551, distance: 305.0
click at [433, 551] on quentale-workspace at bounding box center [784, 373] width 1568 height 746
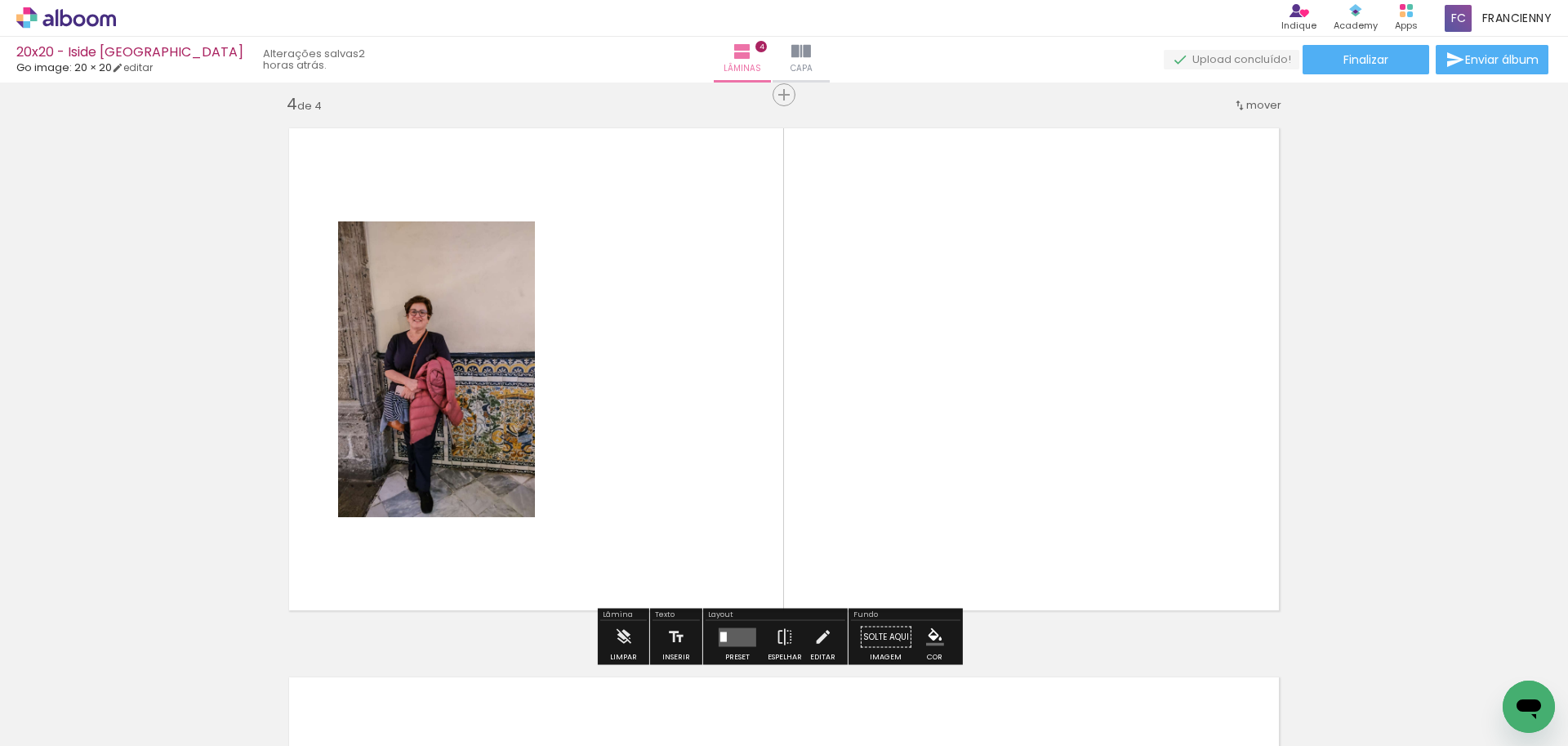
scroll to position [1679, 0]
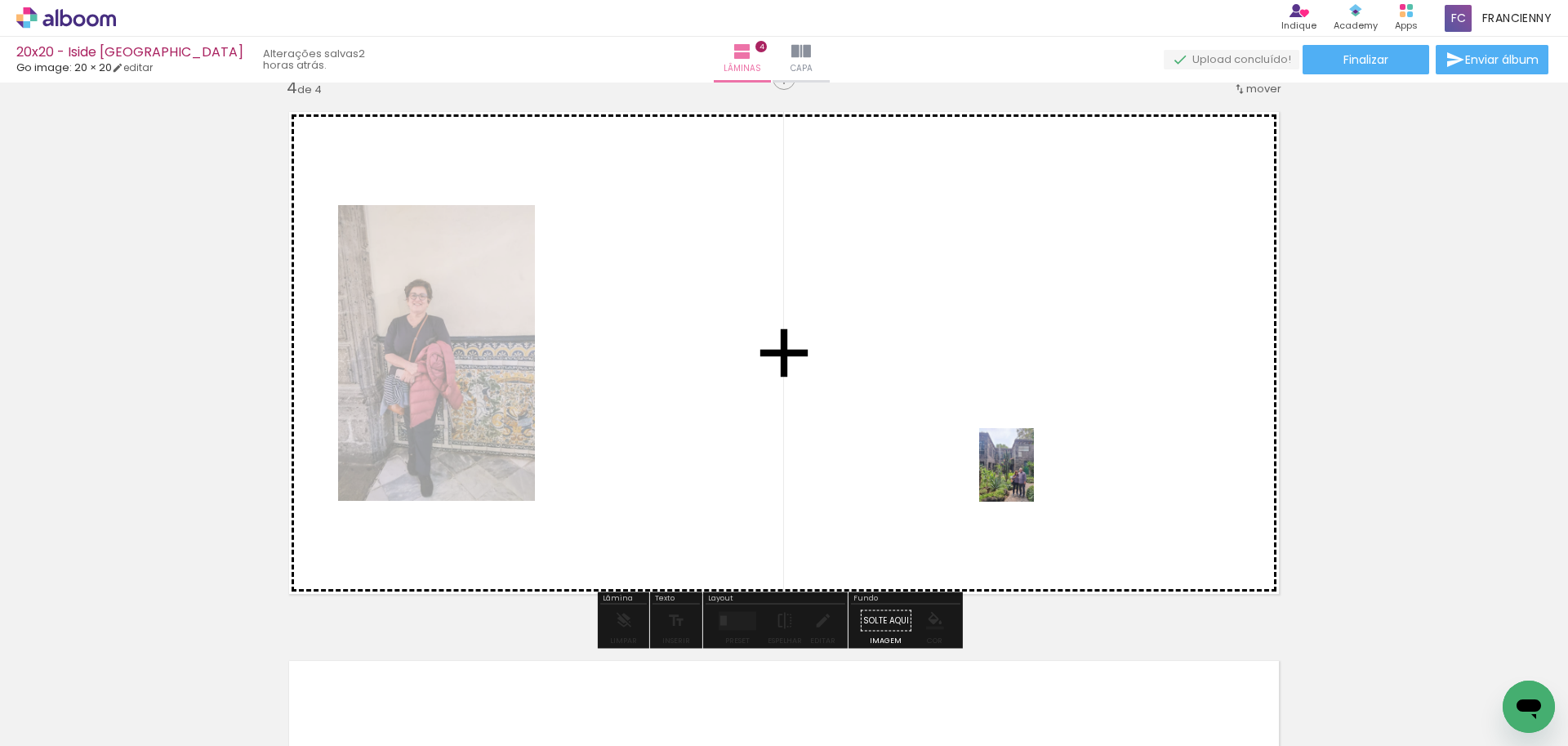
drag, startPoint x: 1093, startPoint y: 683, endPoint x: 1017, endPoint y: 463, distance: 232.8
click at [1017, 463] on quentale-workspace at bounding box center [784, 373] width 1568 height 746
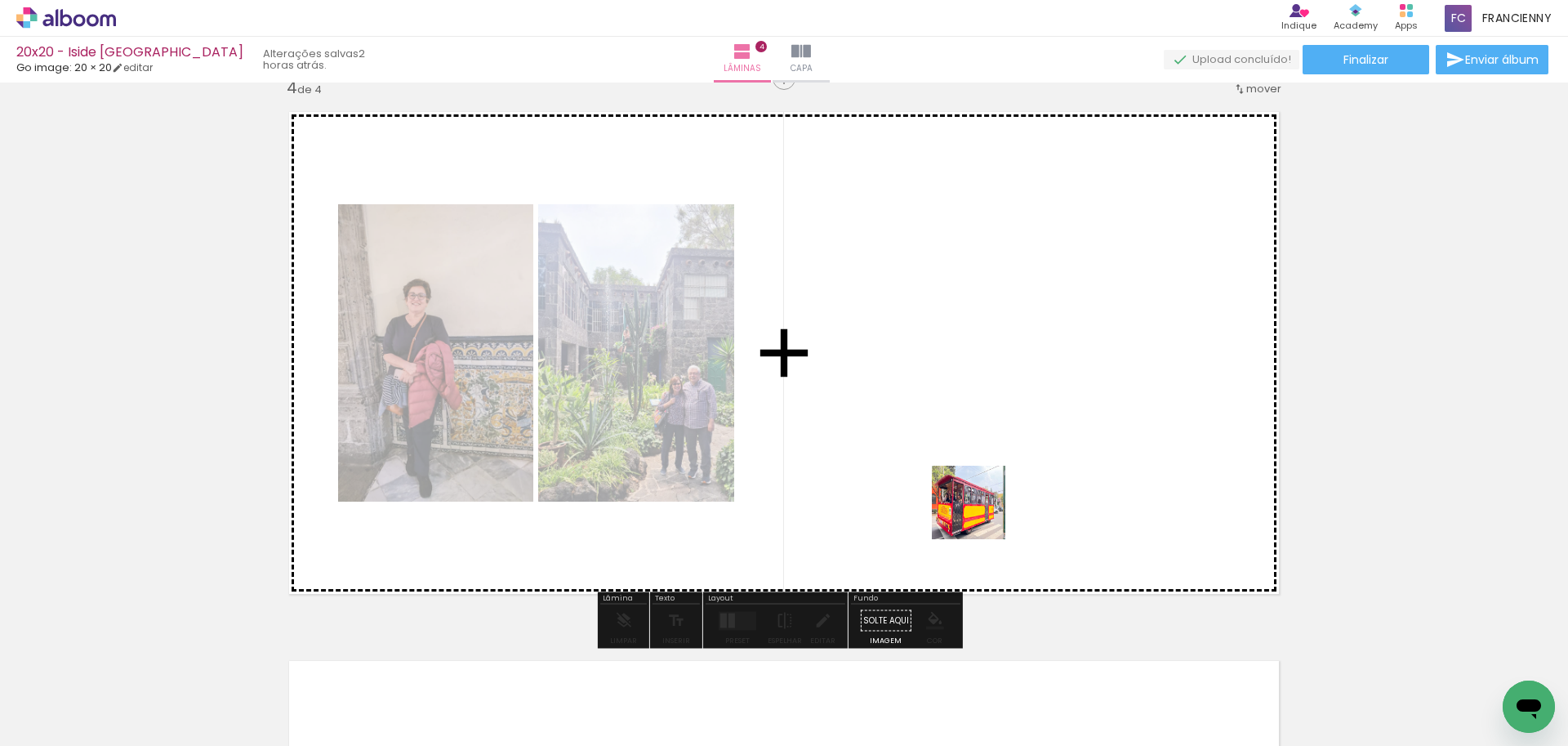
drag, startPoint x: 1004, startPoint y: 701, endPoint x: 981, endPoint y: 513, distance: 189.4
click at [981, 512] on quentale-workspace at bounding box center [784, 373] width 1568 height 746
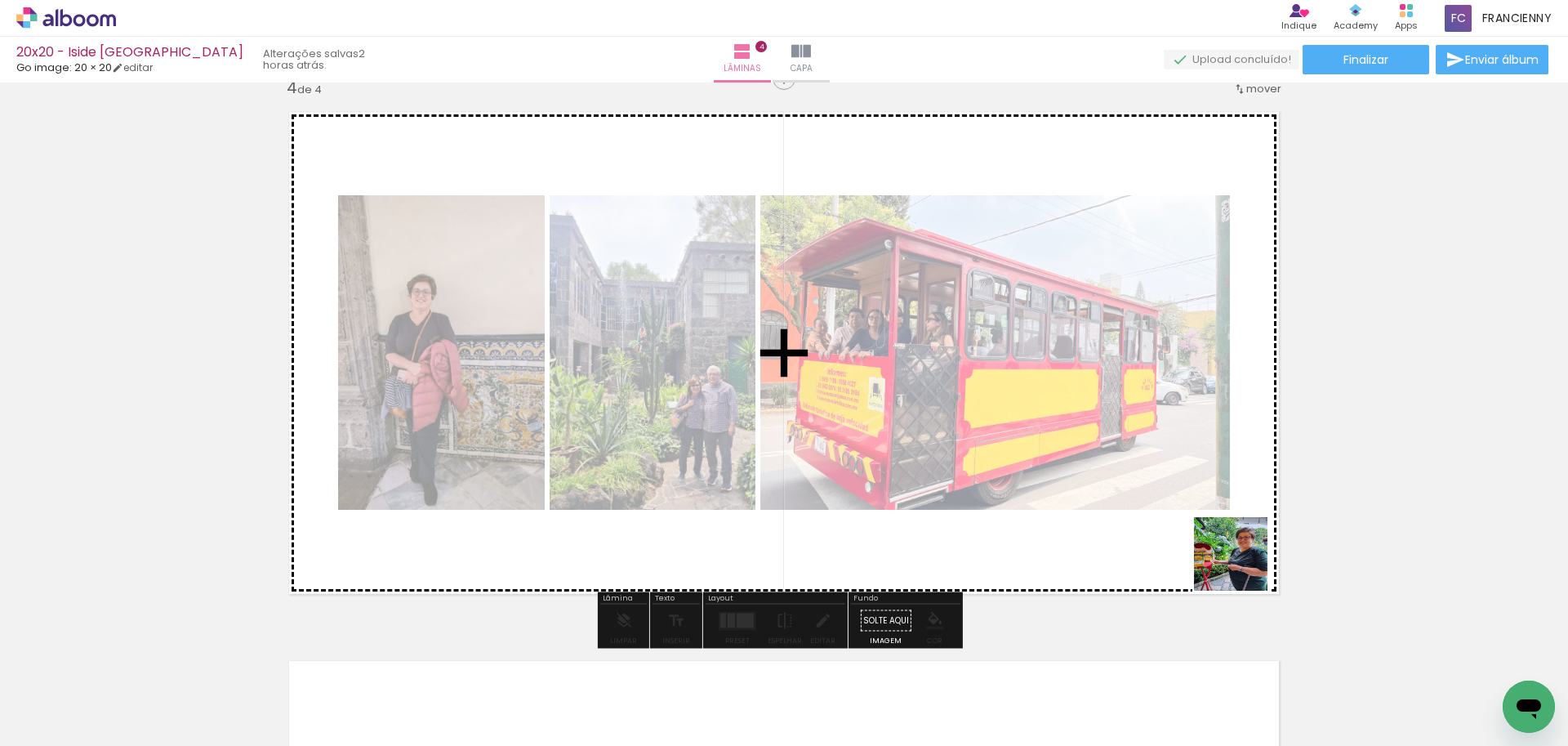
drag, startPoint x: 1357, startPoint y: 708, endPoint x: 1200, endPoint y: 522, distance: 243.4
click at [1200, 522] on quentale-workspace at bounding box center [784, 373] width 1568 height 746
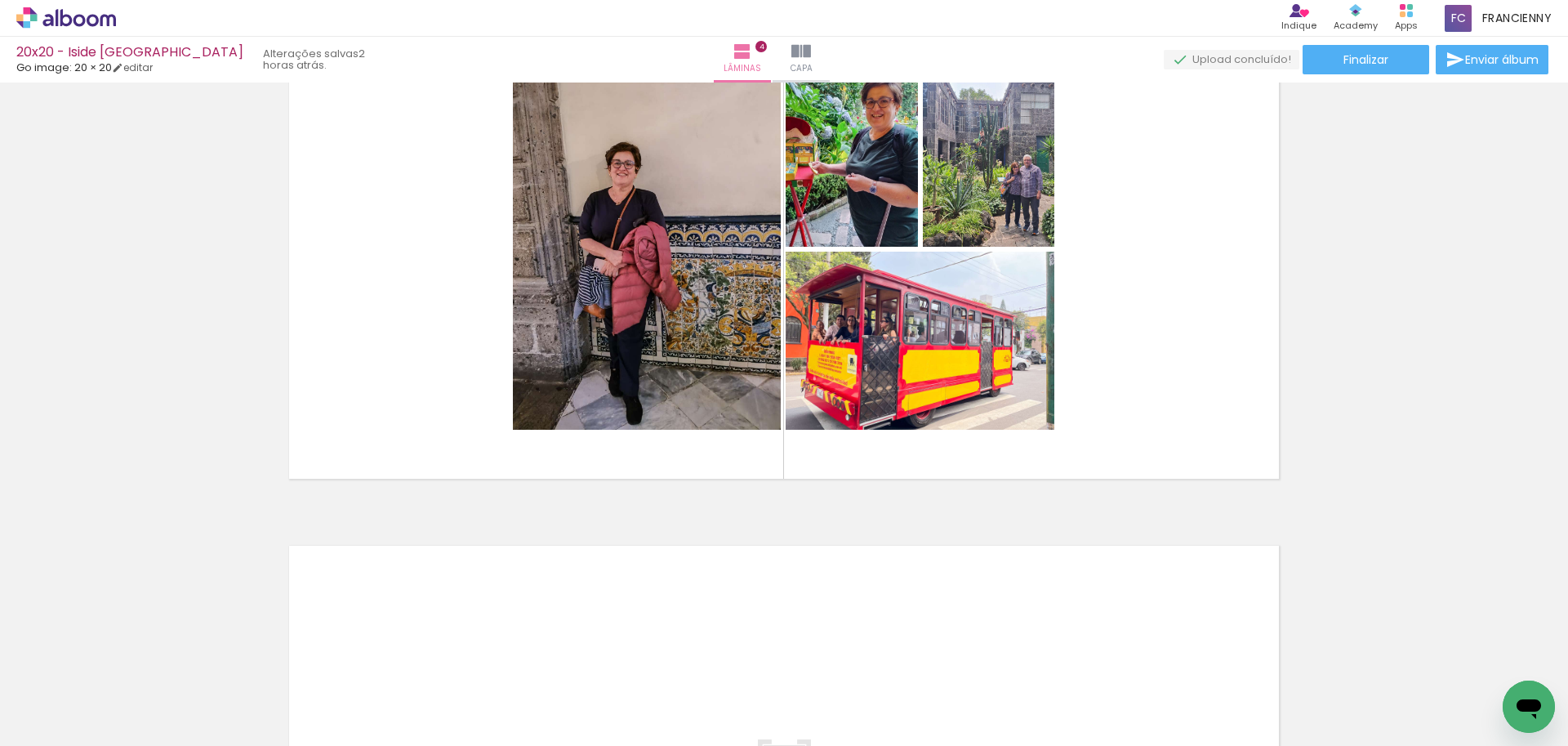
scroll to position [1647, 0]
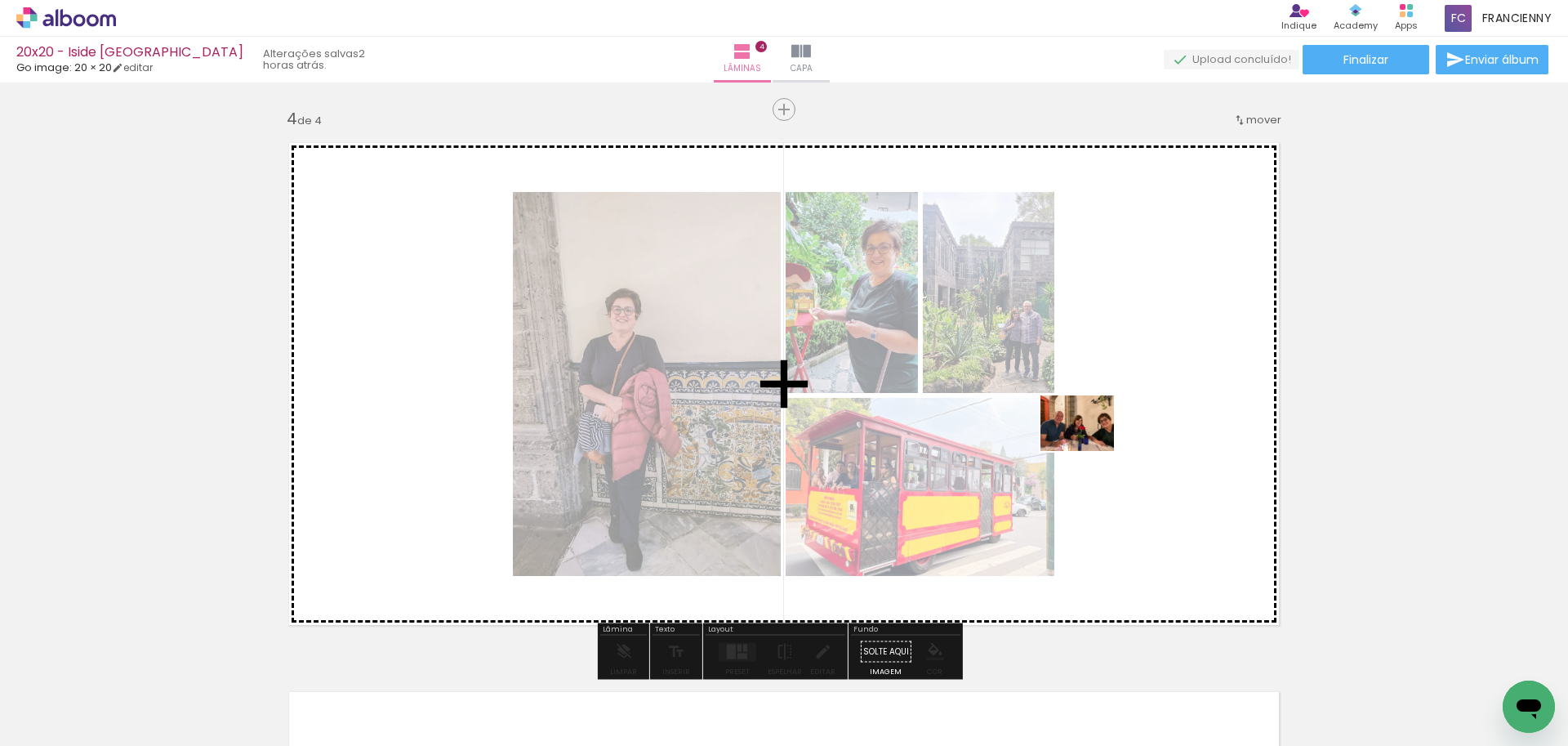
drag, startPoint x: 545, startPoint y: 687, endPoint x: 1092, endPoint y: 443, distance: 599.0
click at [1092, 443] on quentale-workspace at bounding box center [784, 373] width 1568 height 746
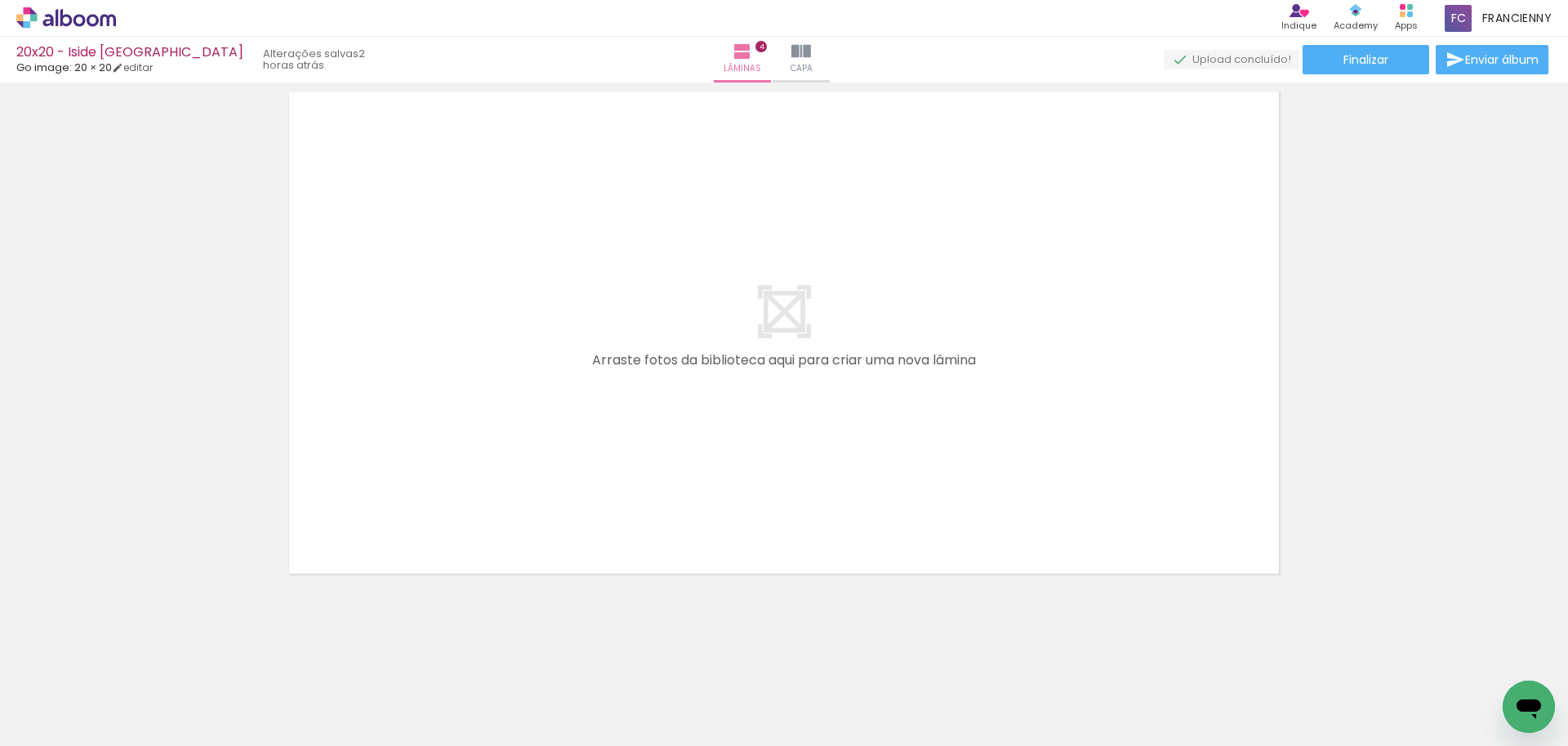
scroll to position [0, 1119]
drag, startPoint x: 447, startPoint y: 601, endPoint x: 510, endPoint y: 727, distance: 140.9
click at [491, 491] on quentale-workspace at bounding box center [784, 373] width 1568 height 746
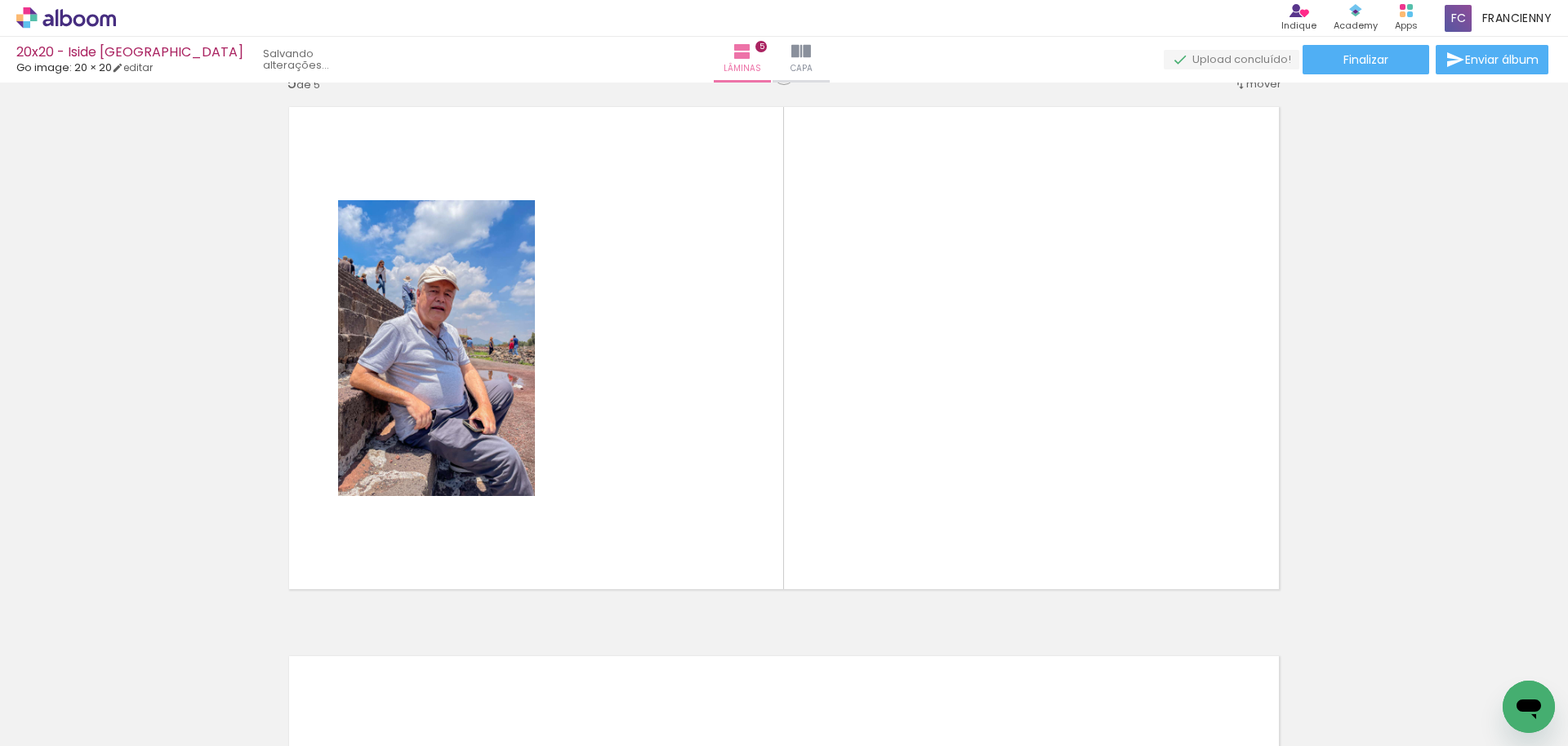
scroll to position [2217, 0]
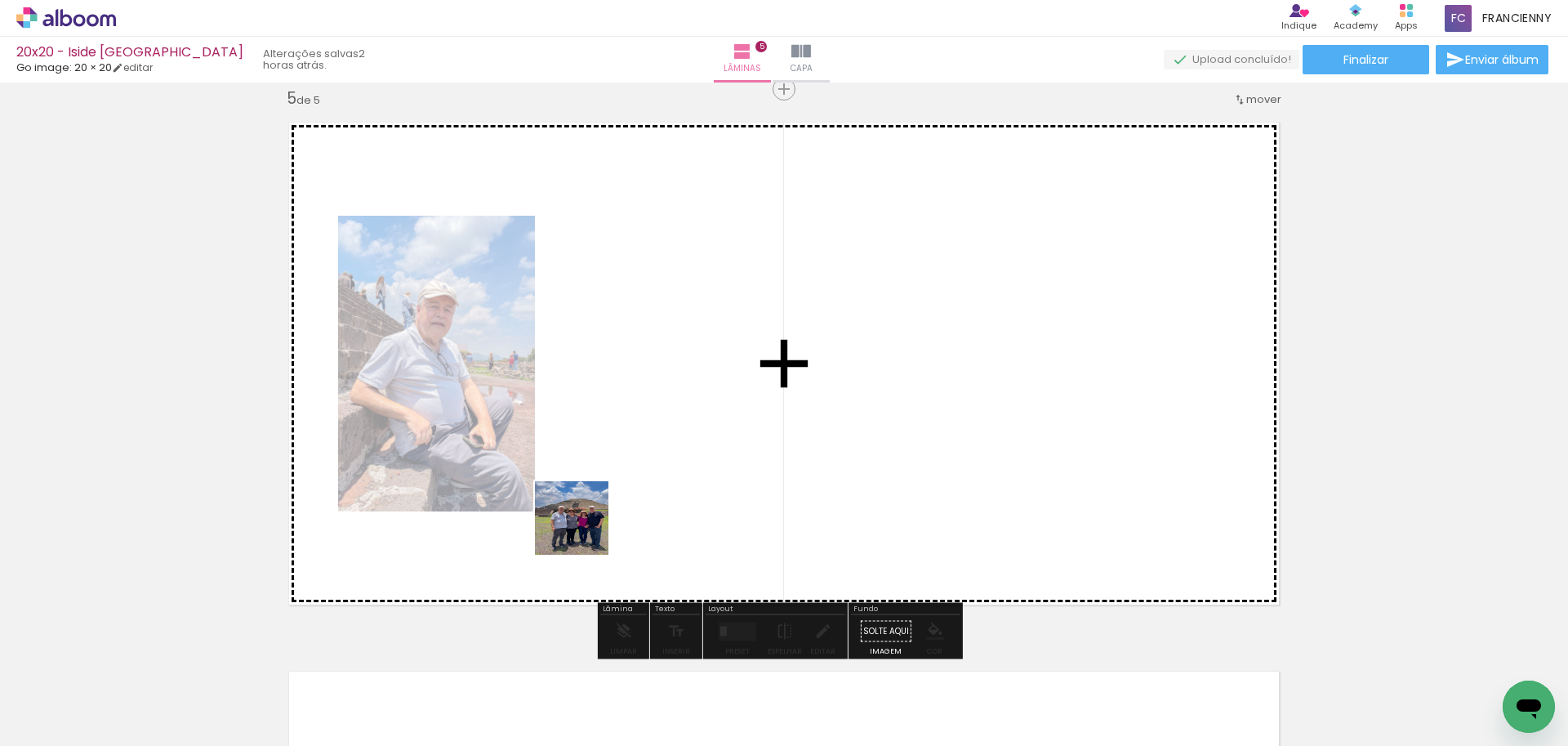
drag, startPoint x: 548, startPoint y: 618, endPoint x: 584, endPoint y: 531, distance: 94.2
click at [584, 531] on quentale-workspace at bounding box center [784, 373] width 1568 height 746
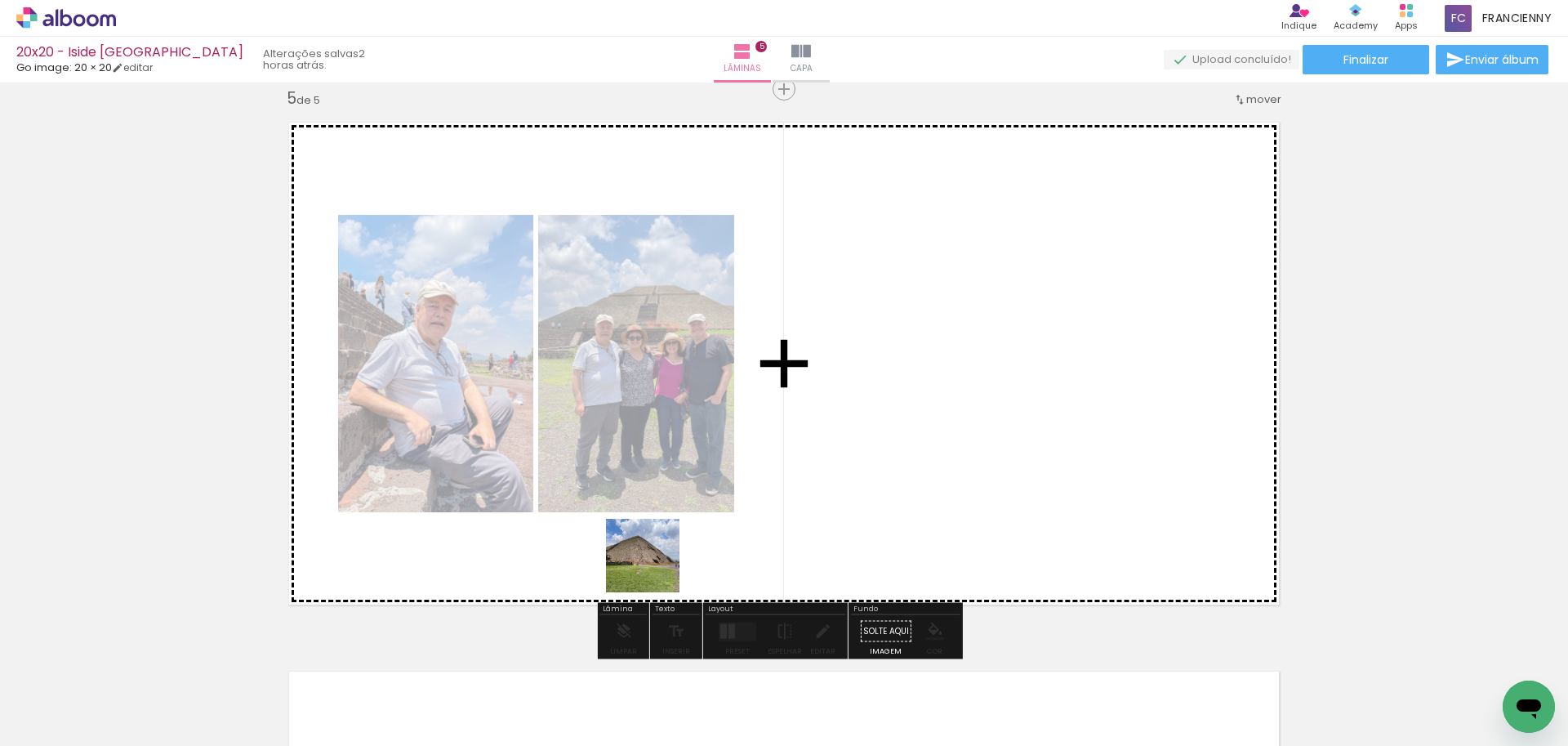
drag, startPoint x: 617, startPoint y: 687, endPoint x: 668, endPoint y: 545, distance: 150.9
click at [668, 545] on quentale-workspace at bounding box center [784, 373] width 1568 height 746
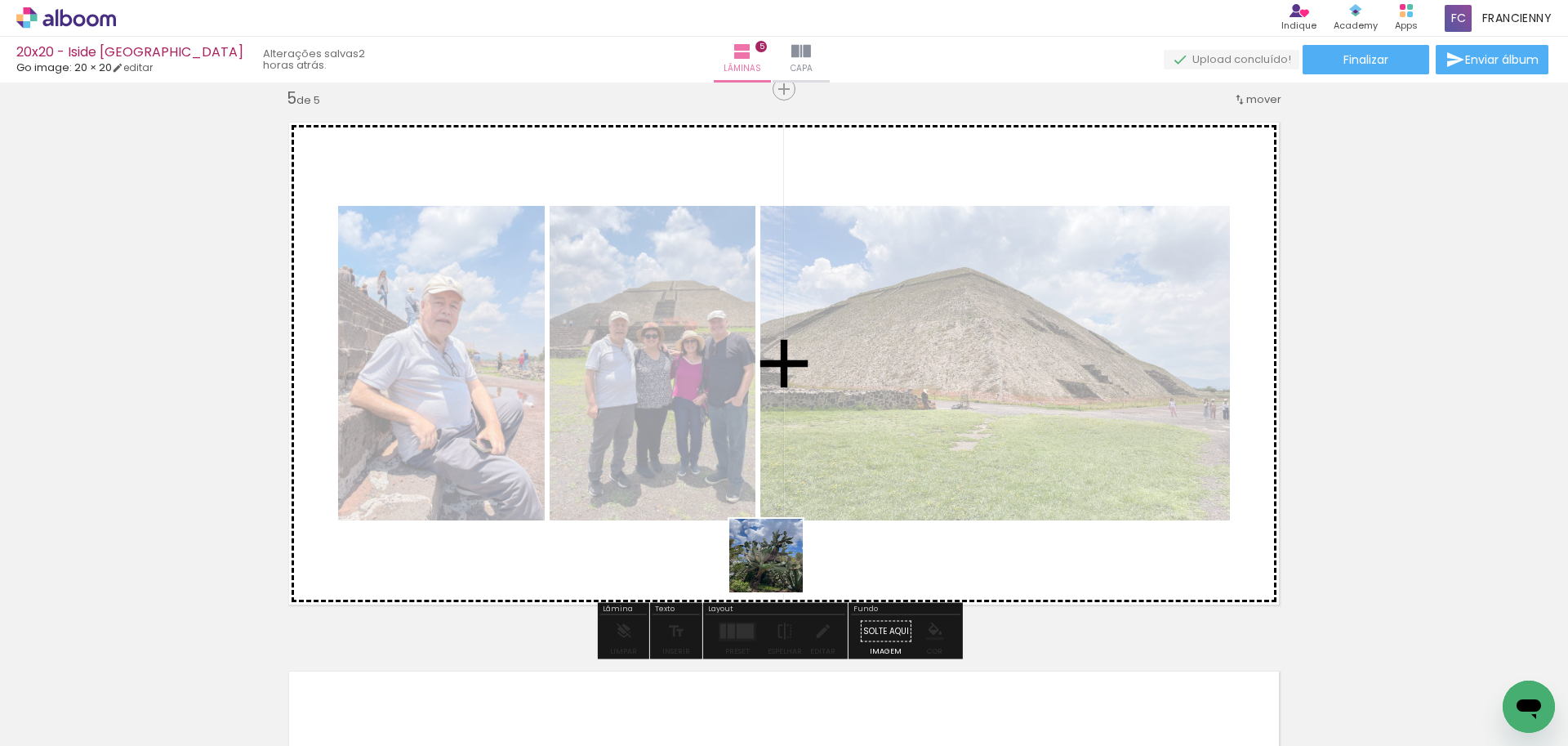
drag, startPoint x: 708, startPoint y: 719, endPoint x: 814, endPoint y: 520, distance: 225.5
click at [814, 520] on quentale-workspace at bounding box center [784, 373] width 1568 height 746
